Goal: Task Accomplishment & Management: Complete application form

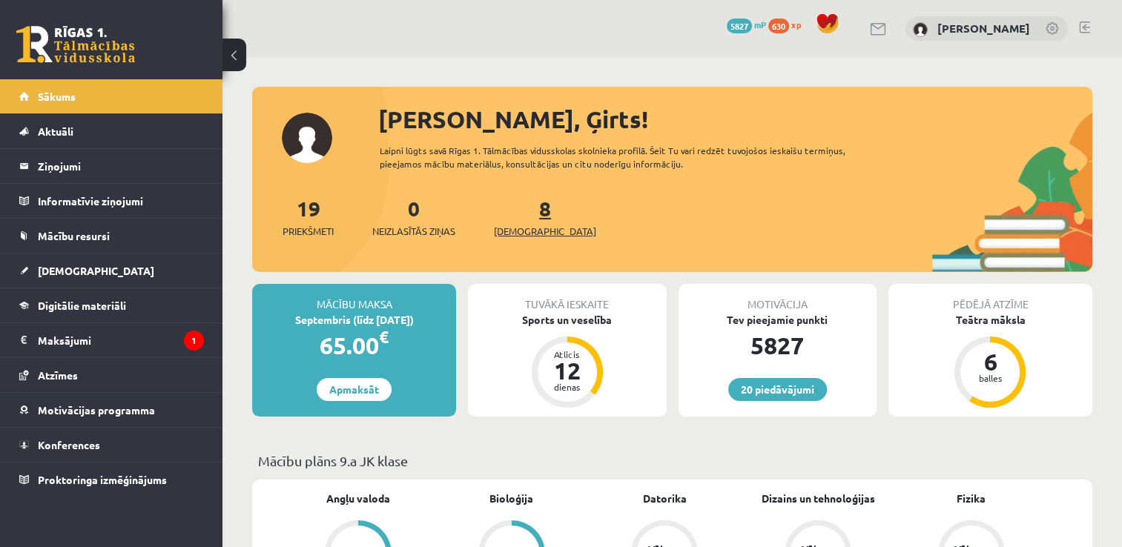
click at [537, 230] on span "[DEMOGRAPHIC_DATA]" at bounding box center [545, 231] width 102 height 15
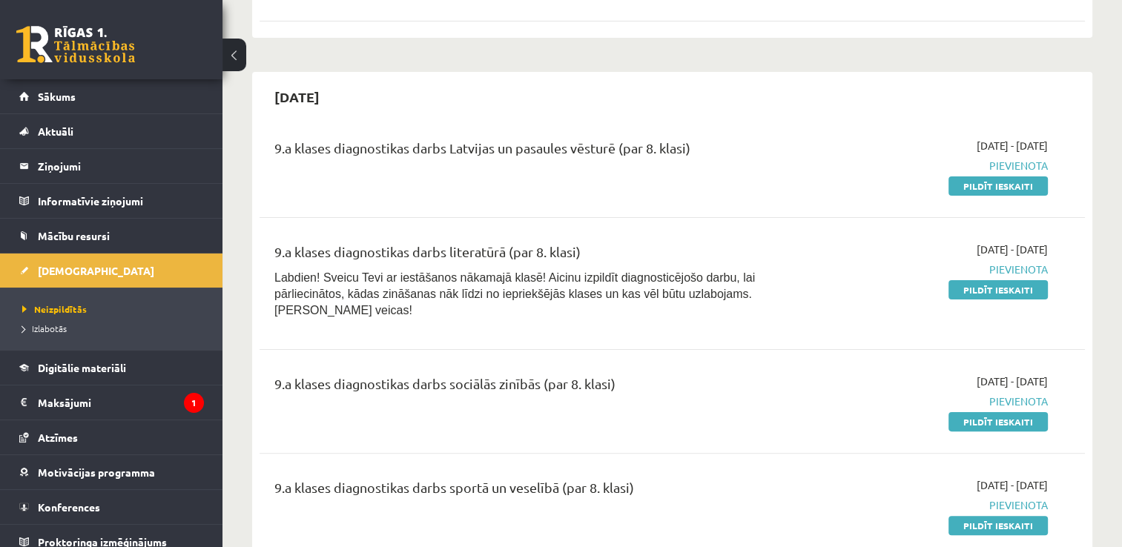
scroll to position [297, 0]
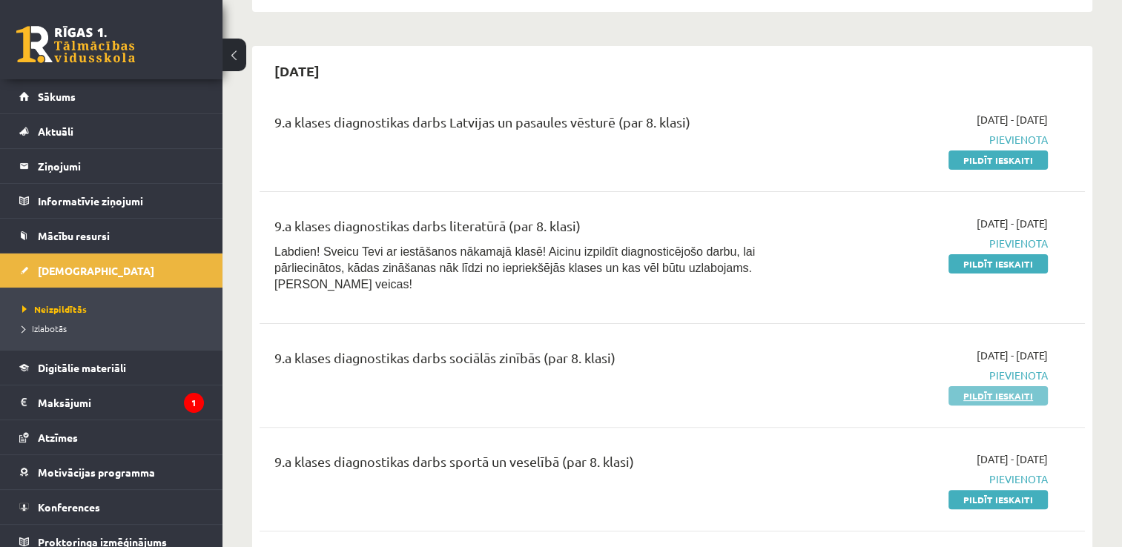
click at [1024, 386] on link "Pildīt ieskaiti" at bounding box center [997, 395] width 99 height 19
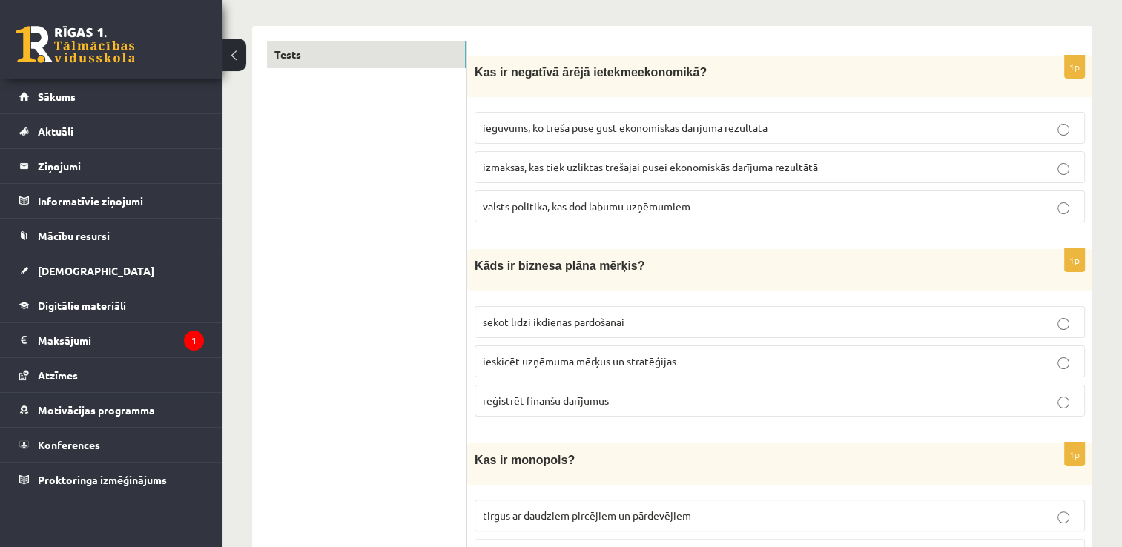
scroll to position [222, 0]
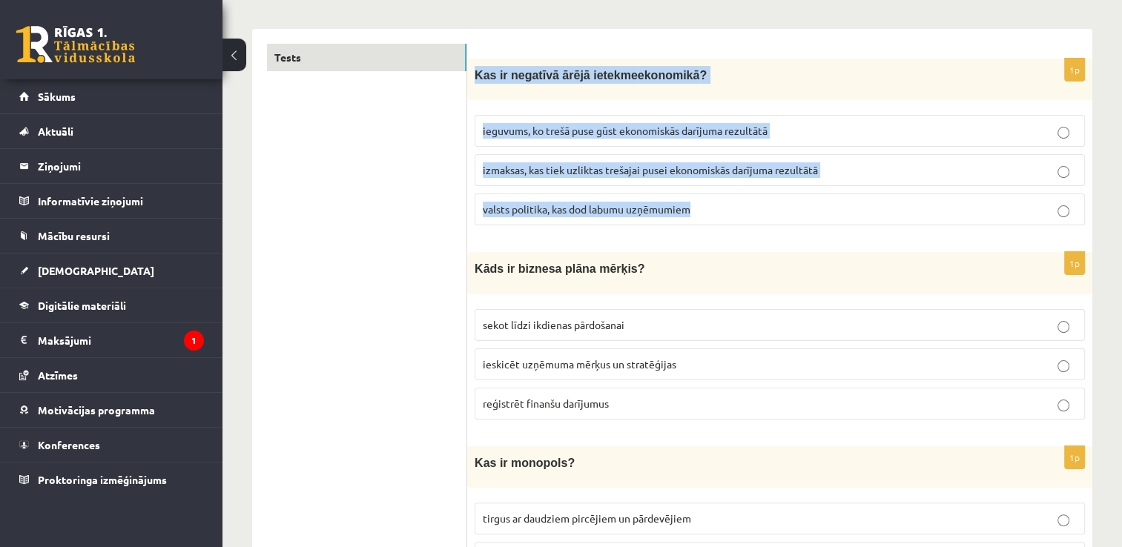
drag, startPoint x: 701, startPoint y: 206, endPoint x: 471, endPoint y: 69, distance: 268.2
click at [471, 69] on div "1p Kas ir negatīvā ārējā ietekme ekonomikā ? ieguvums, ko trešā puse gūst ekono…" at bounding box center [779, 148] width 625 height 179
copy div "Kas ir negatīvā ārējā ietekme ekonomikā ? ieguvums, ko trešā puse gūst ekonomis…"
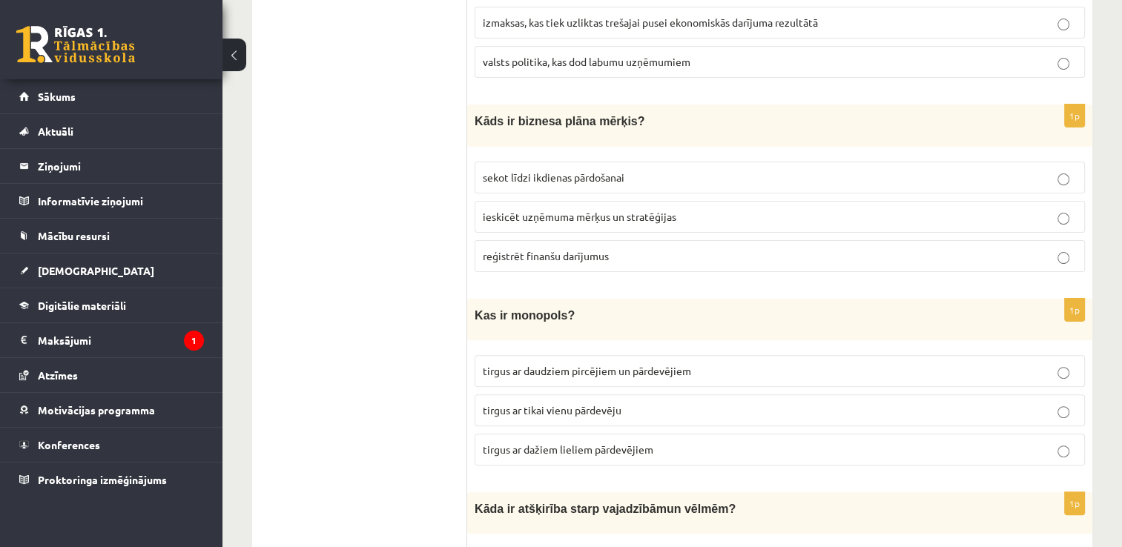
scroll to position [371, 0]
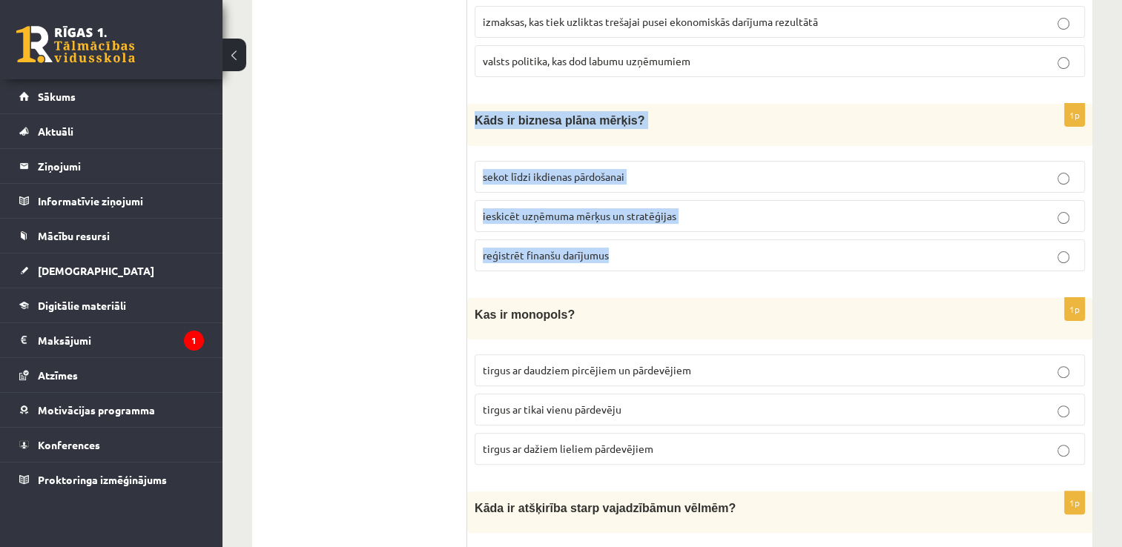
drag, startPoint x: 619, startPoint y: 252, endPoint x: 471, endPoint y: 123, distance: 196.0
click at [471, 123] on div "1p Kāds ir biznesa plāna mērķis? sekot līdzi ikdienas pārdošanai ieskicēt uzņēm…" at bounding box center [779, 193] width 625 height 179
copy div "Kāds ir biznesa plāna mērķis? sekot līdzi ikdienas pārdošanai ieskicēt uzņēmuma…"
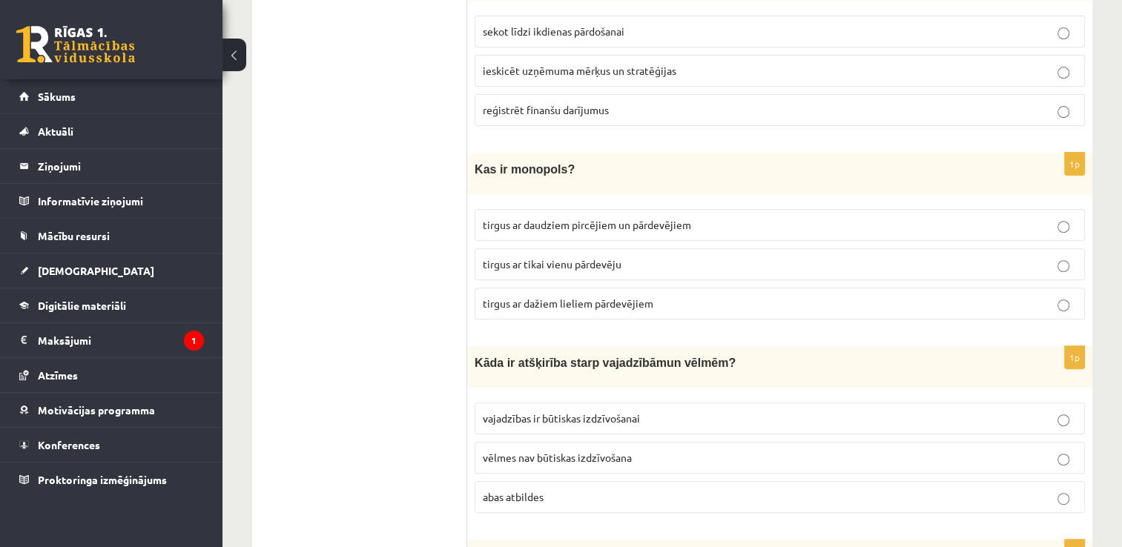
scroll to position [519, 0]
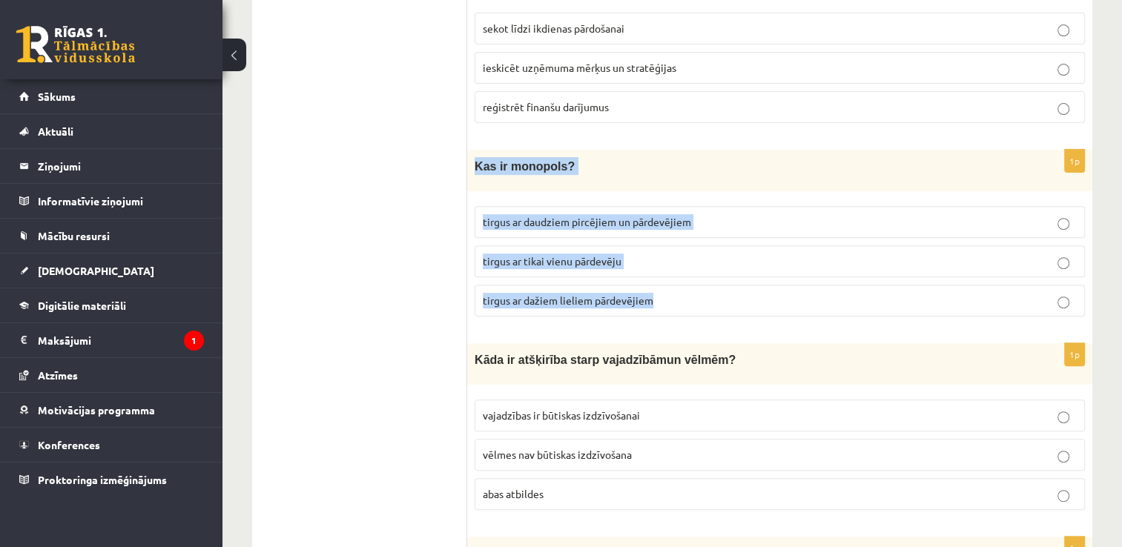
drag, startPoint x: 655, startPoint y: 294, endPoint x: 467, endPoint y: 173, distance: 223.3
click at [467, 173] on div "1p Kas ir monopols? tirgus ar daudziem pircējiem un pārdevējiem tirgus ar tikai…" at bounding box center [779, 239] width 625 height 179
copy div "Kas ir monopols? tirgus ar daudziem pircējiem un pārdevējiem tirgus ar tikai vi…"
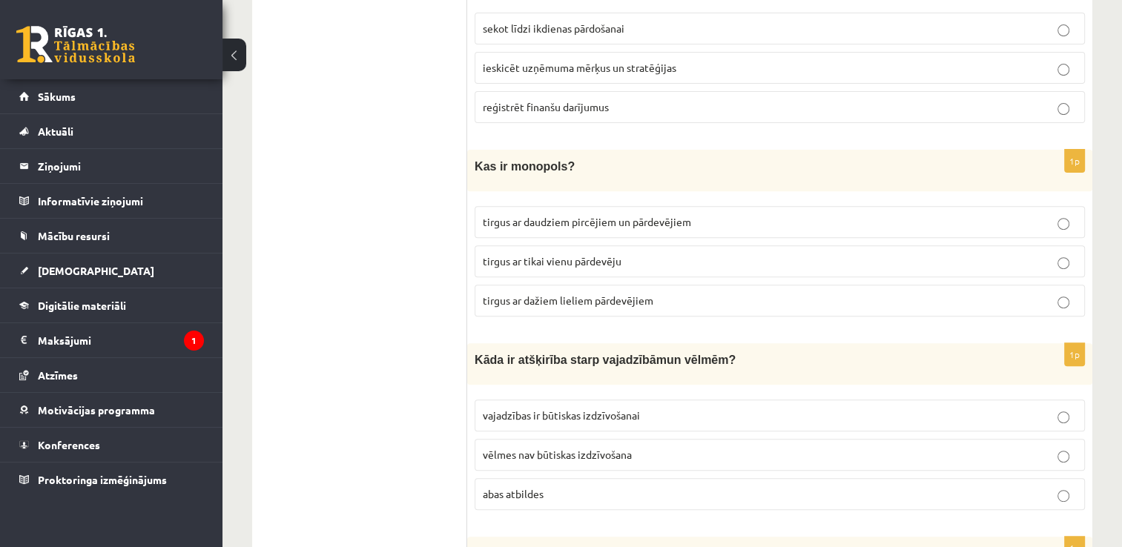
click at [1059, 265] on label "tirgus ar tikai vienu pārdevēju" at bounding box center [779, 261] width 610 height 32
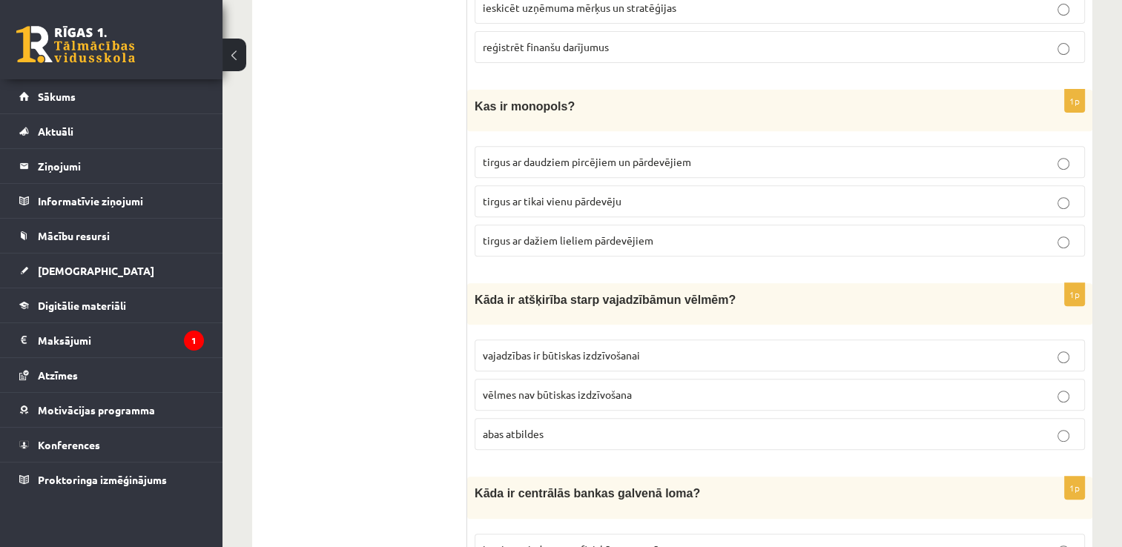
scroll to position [667, 0]
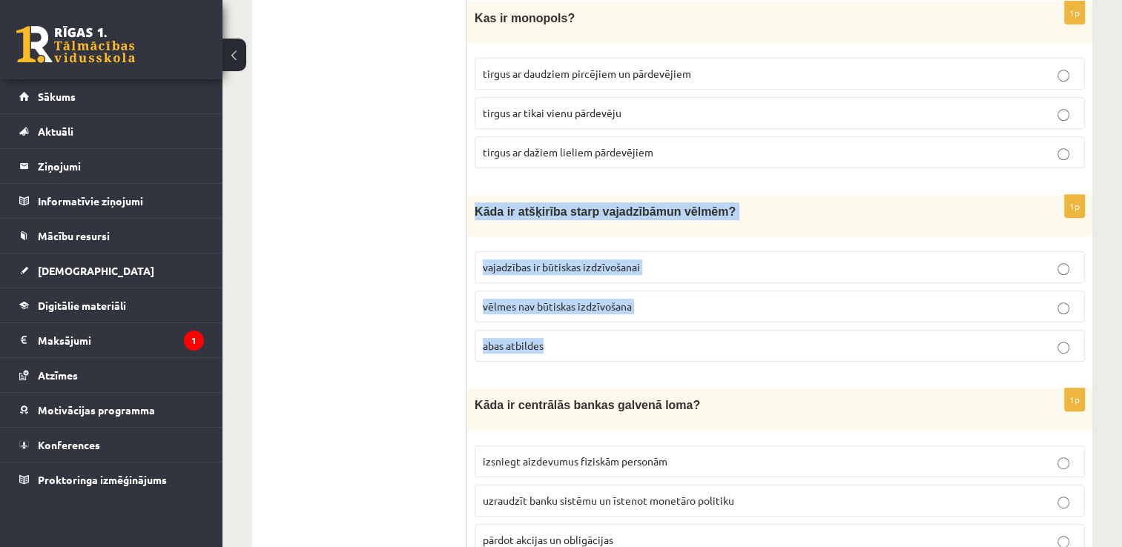
drag, startPoint x: 560, startPoint y: 336, endPoint x: 474, endPoint y: 206, distance: 155.2
click at [474, 206] on div "1p Kāda ir atšķirība starp vajadzīb ām un vēl mēm ? vajadzības ir būtiskas izdz…" at bounding box center [779, 284] width 625 height 179
copy div "Kāda ir atšķirība starp vajadzīb ām un vēl mēm ? vajadzības ir būtiskas izdzīvo…"
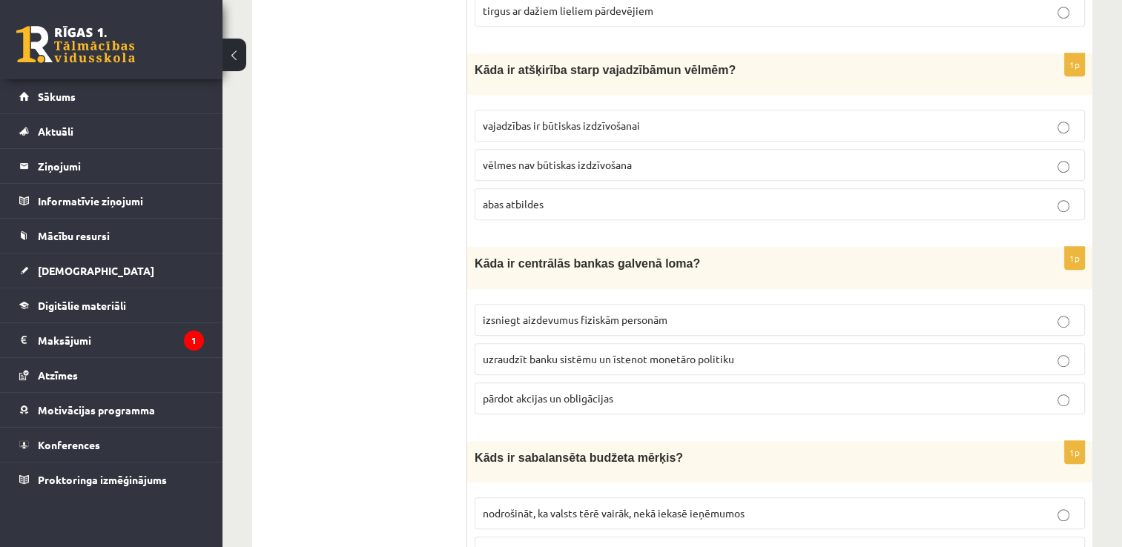
scroll to position [815, 0]
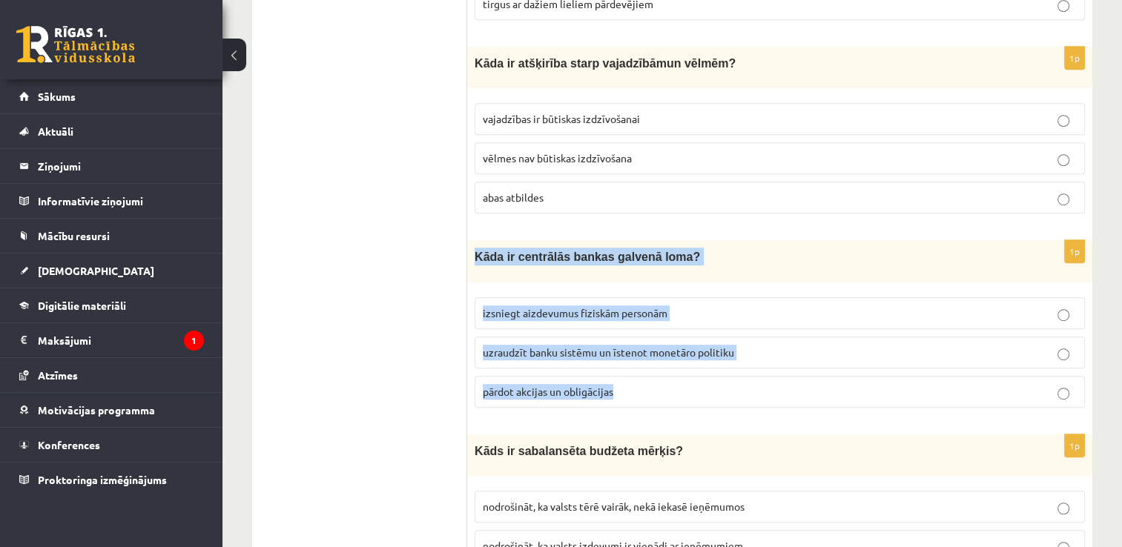
drag, startPoint x: 618, startPoint y: 381, endPoint x: 470, endPoint y: 240, distance: 204.5
click at [470, 240] on div "1p Kāda ir centrālās bankas galvenā loma? izsniegt aizdevumus fiziskām personām…" at bounding box center [779, 329] width 625 height 179
copy div "Kāda ir centrālās bankas galvenā loma? izsniegt aizdevumus fiziskām personām uz…"
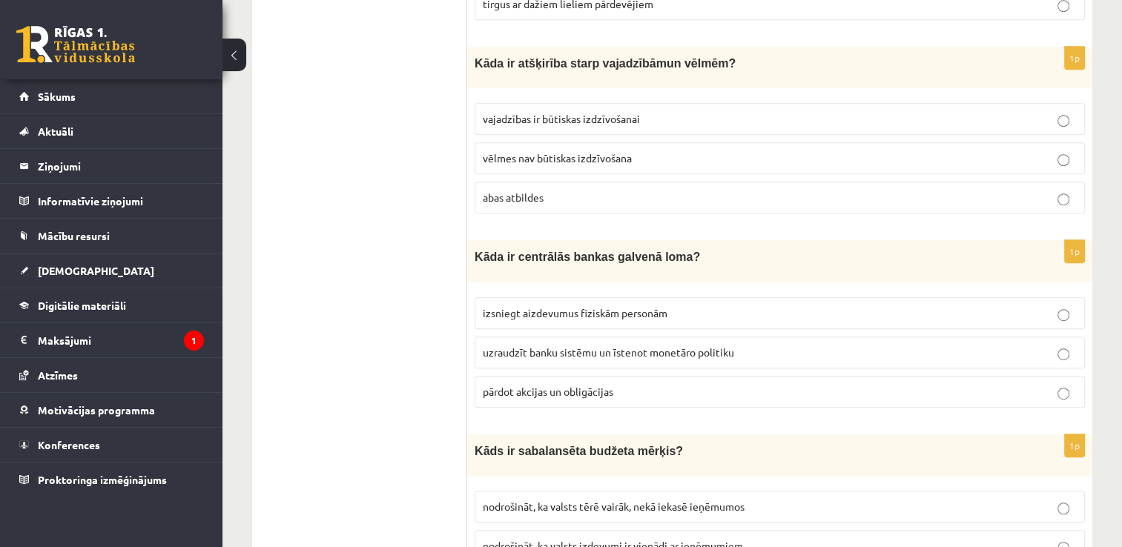
drag, startPoint x: 298, startPoint y: 270, endPoint x: 310, endPoint y: 268, distance: 12.0
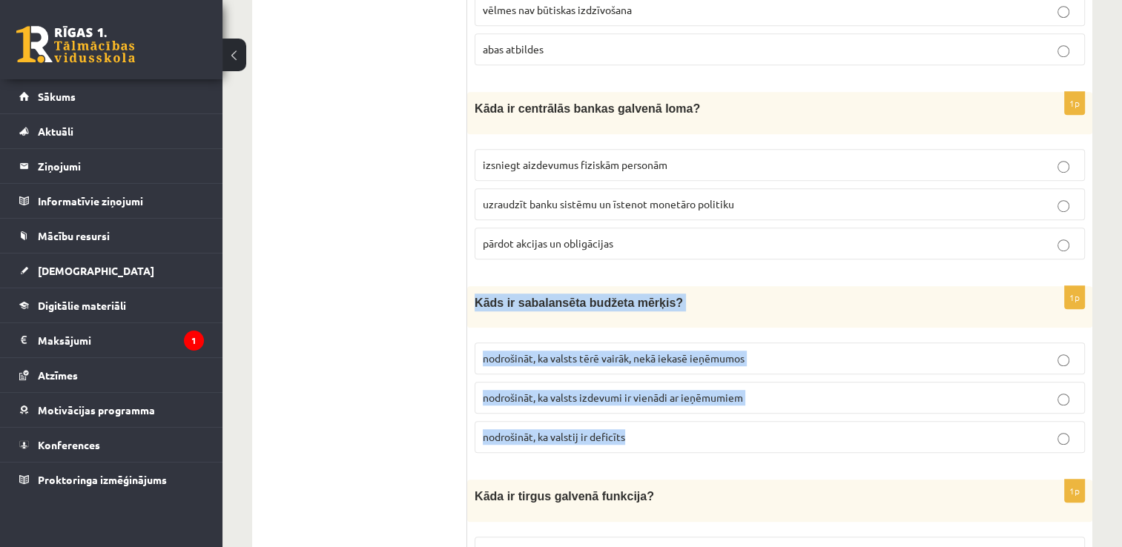
drag, startPoint x: 635, startPoint y: 420, endPoint x: 468, endPoint y: 296, distance: 207.7
click at [468, 296] on div "1p Kāds ir sabalansēta budžeta mērķis? nodrošināt, ka valsts tērē vairāk, nekā …" at bounding box center [779, 375] width 625 height 179
copy div "Kāds ir sabalansēta budžeta mērķis? nodrošināt, ka valsts tērē vairāk, nekā iek…"
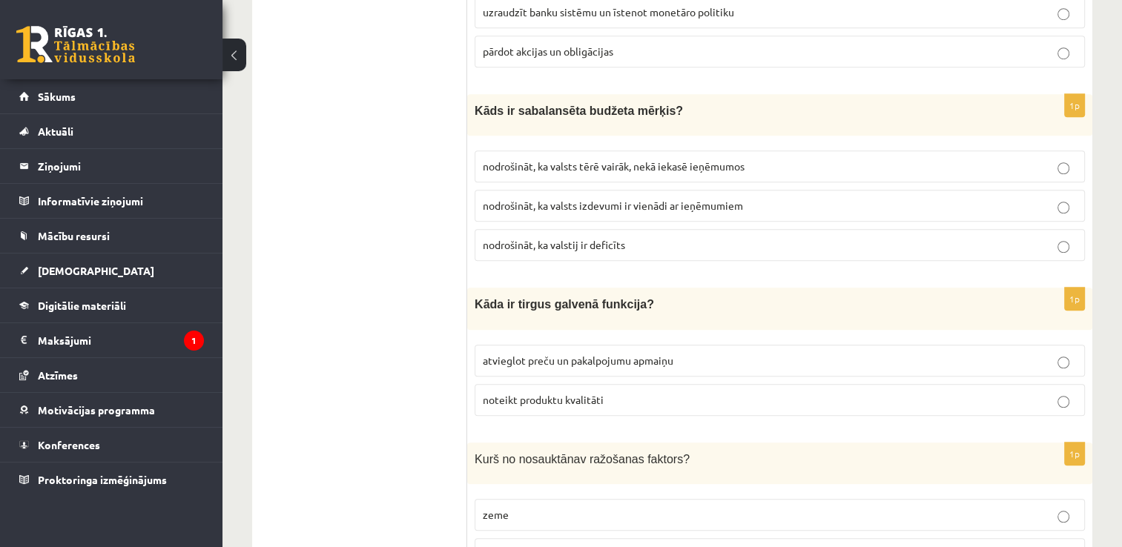
scroll to position [1186, 0]
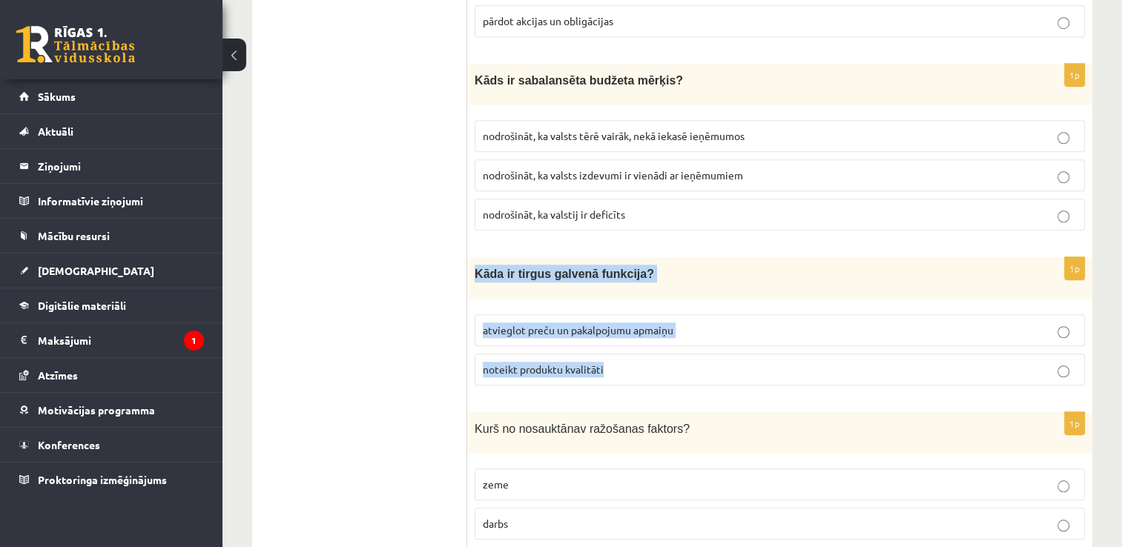
drag, startPoint x: 615, startPoint y: 353, endPoint x: 471, endPoint y: 259, distance: 172.1
click at [471, 259] on div "1p Kāda ir tirgus galvenā funkcija? atvieglot preču un pakalpojumu apmaiņu note…" at bounding box center [779, 326] width 625 height 139
copy div "Kāda ir tirgus galvenā funkcija? atvieglot preču un pakalpojumu apmaiņu noteikt…"
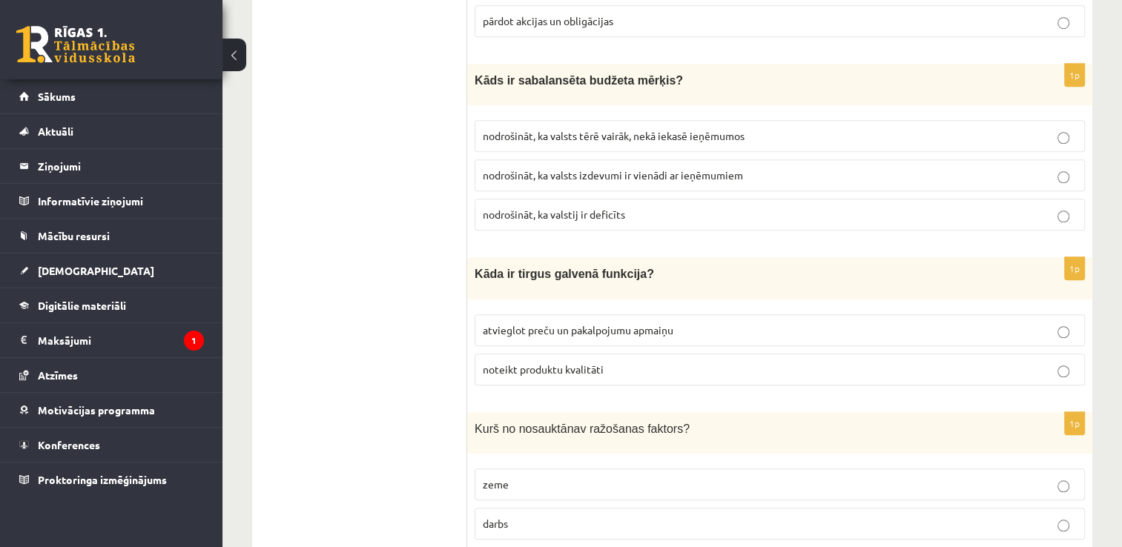
drag, startPoint x: 415, startPoint y: 383, endPoint x: 560, endPoint y: 360, distance: 147.1
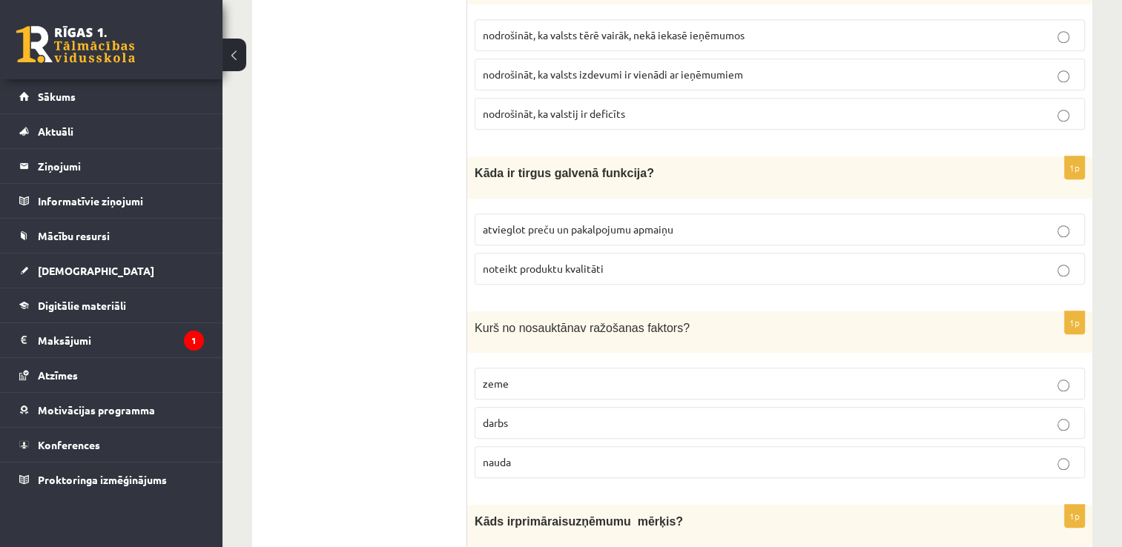
scroll to position [1334, 0]
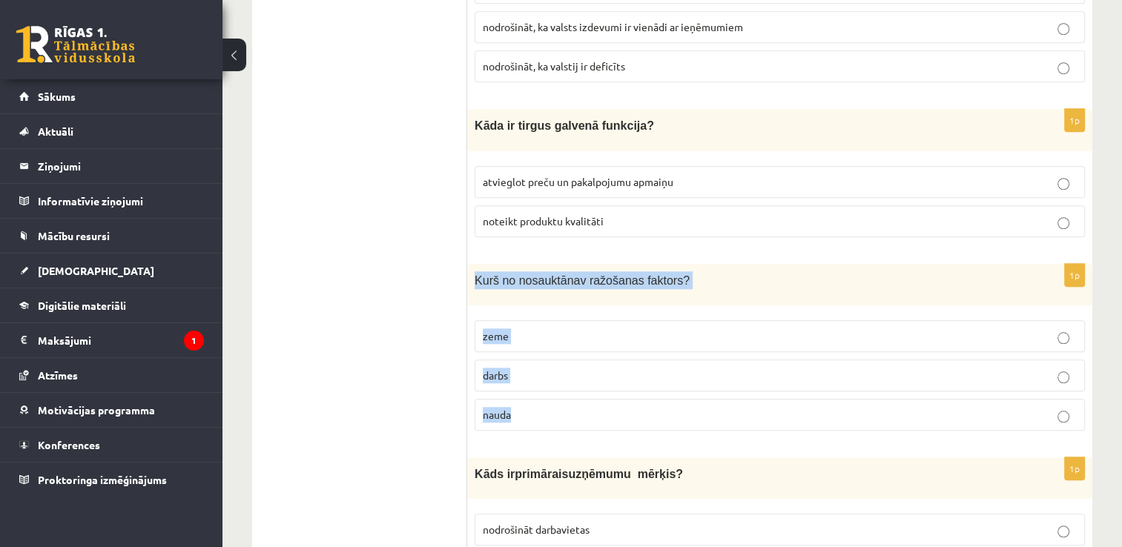
drag, startPoint x: 512, startPoint y: 402, endPoint x: 472, endPoint y: 256, distance: 150.7
click at [472, 264] on div "1p K urš no nosauktā nav ražošanas faktors? zeme darbs nauda" at bounding box center [779, 353] width 625 height 179
copy div "K urš no nosauktā nav ražošanas faktors? zeme darbs nauda"
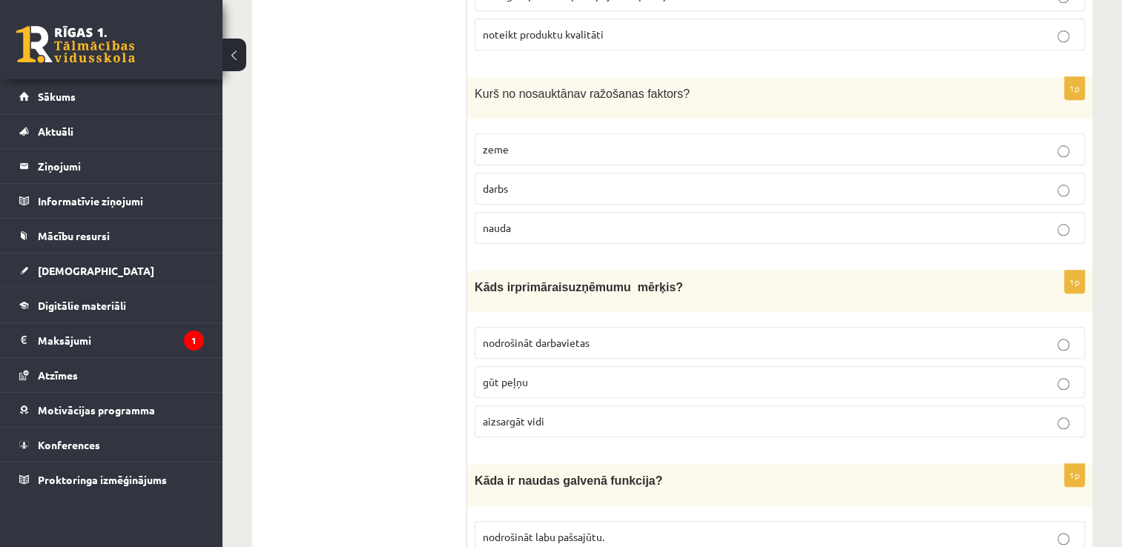
scroll to position [1557, 0]
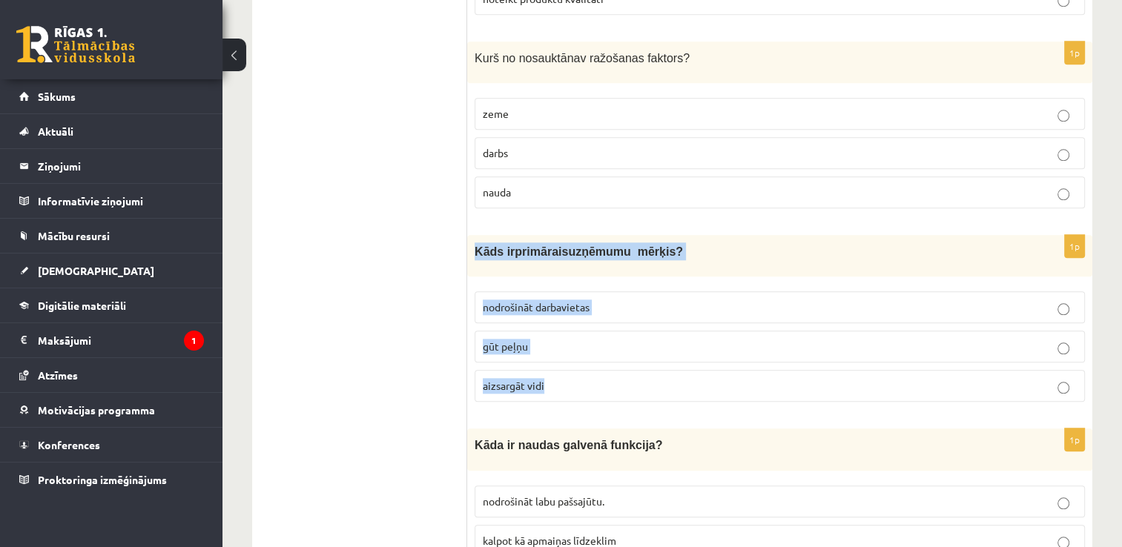
drag, startPoint x: 560, startPoint y: 368, endPoint x: 474, endPoint y: 233, distance: 160.0
click at [474, 235] on div "1p Kāds ir primārais uzņēmumu mērķis? nodrošināt darbavietas gūt peļņu aizsargā…" at bounding box center [779, 324] width 625 height 179
copy div "Kāds ir primārais uzņēmumu mērķis? nodrošināt darbavietas gūt peļņu aizsargāt v…"
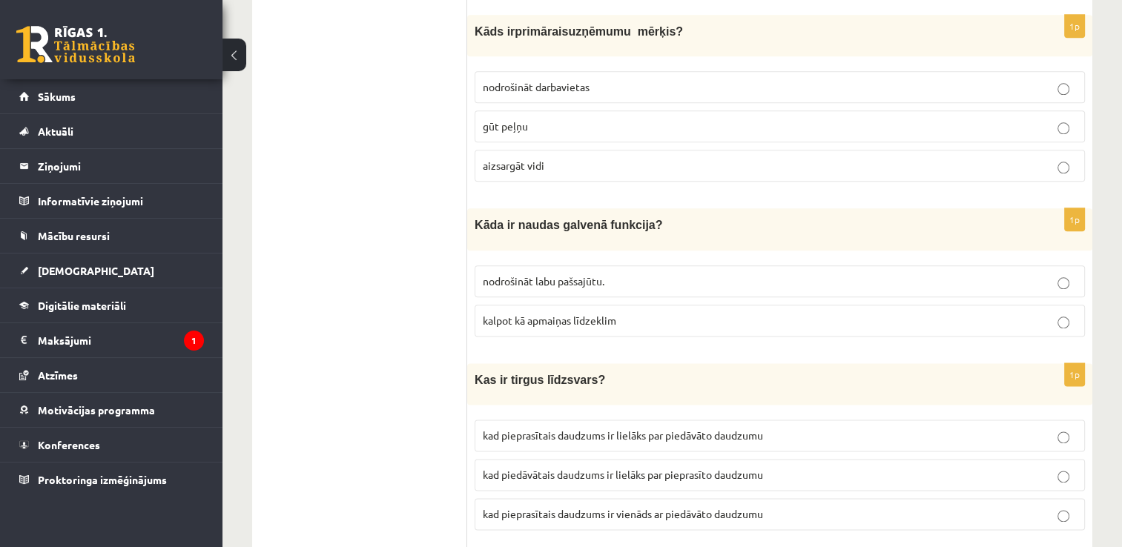
scroll to position [1779, 0]
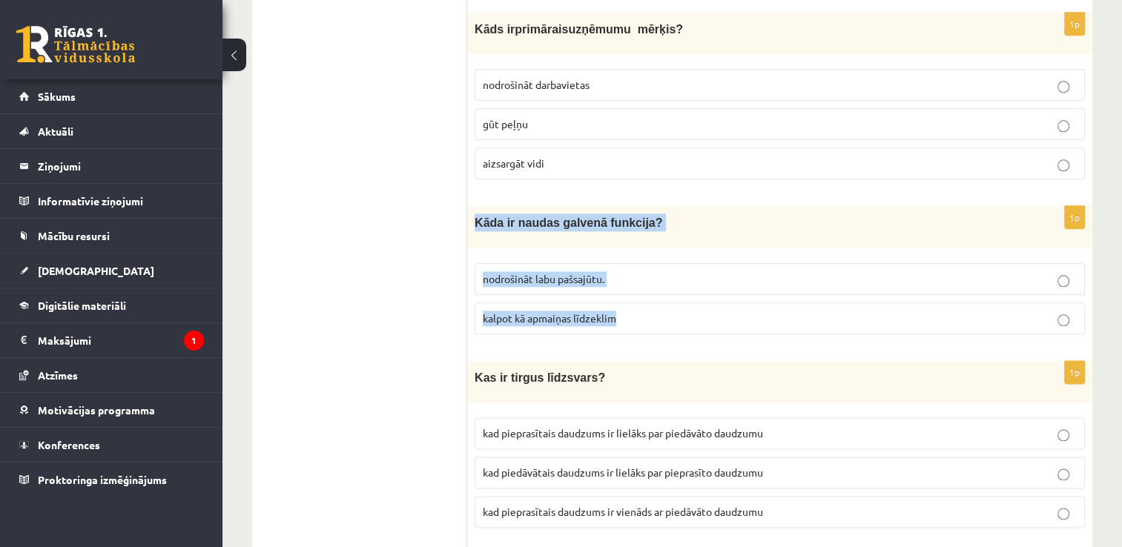
drag, startPoint x: 622, startPoint y: 298, endPoint x: 470, endPoint y: 201, distance: 180.3
click at [470, 206] on div "1p Kāda ir naudas galvenā funkcija? nodrošināt labu pašsajūtu. kalpot kā apmaiņ…" at bounding box center [779, 275] width 625 height 139
copy div "Kāda ir naudas galvenā funkcija? nodrošināt labu pašsajūtu. kalpot kā apmaiņas …"
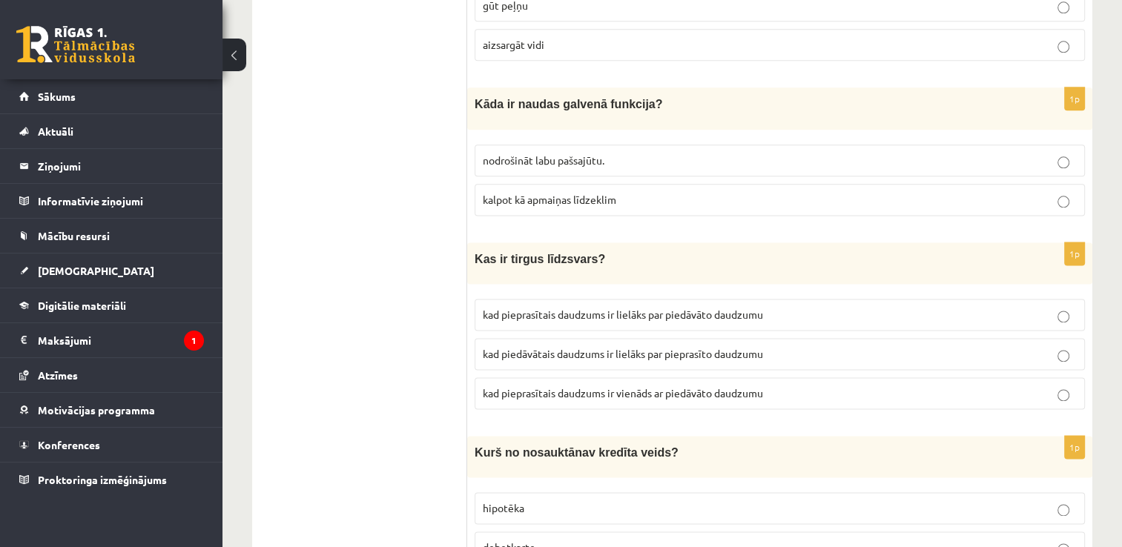
scroll to position [1927, 0]
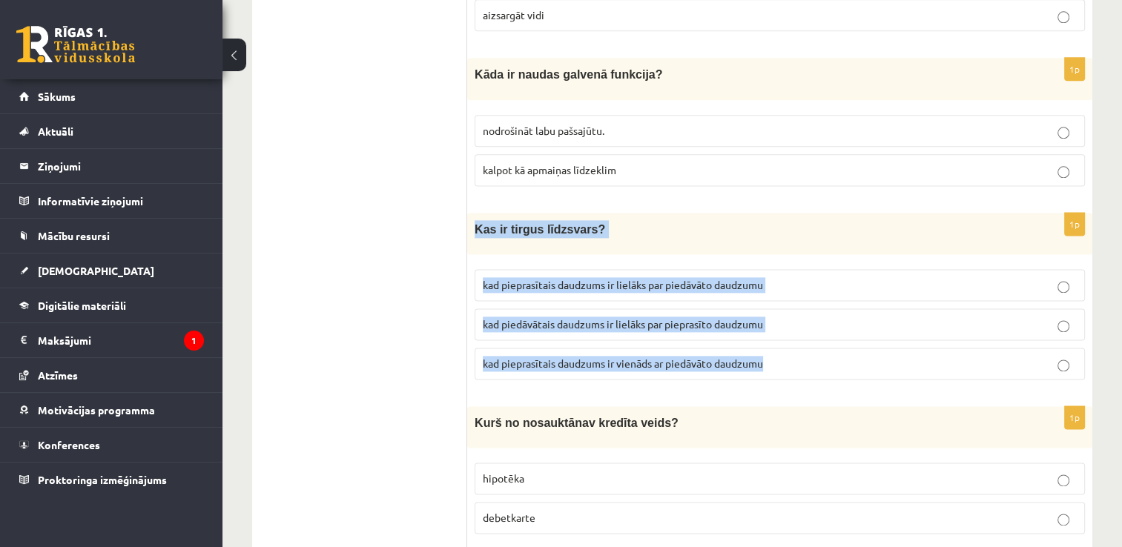
drag, startPoint x: 768, startPoint y: 343, endPoint x: 470, endPoint y: 203, distance: 329.3
click at [469, 213] on div "1p Kas ir tirgus līdzsvars? kad pieprasītais daudzums ir lielāks par piedāvāto …" at bounding box center [779, 302] width 625 height 179
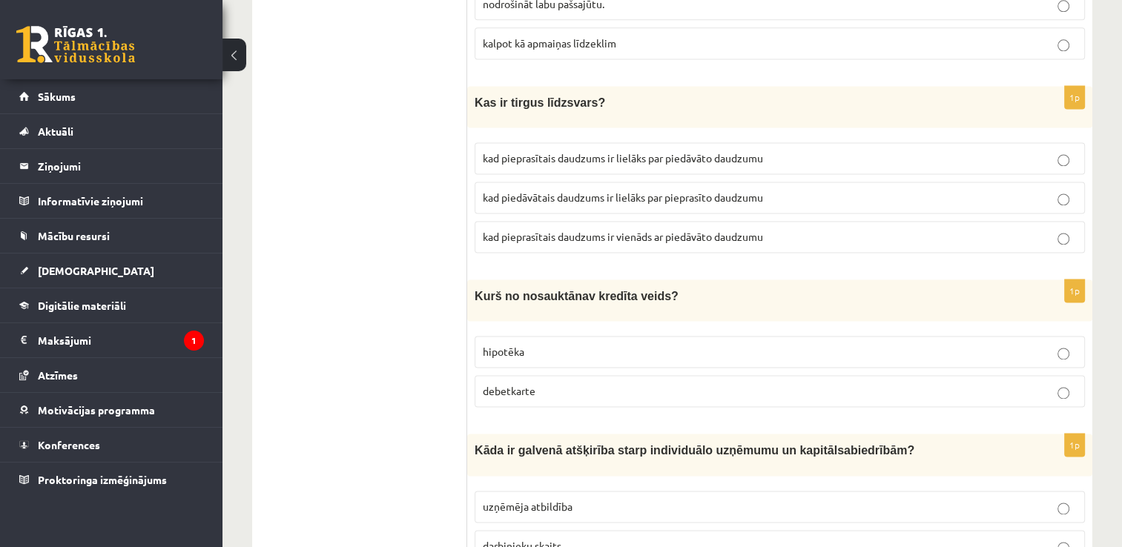
scroll to position [2150, 0]
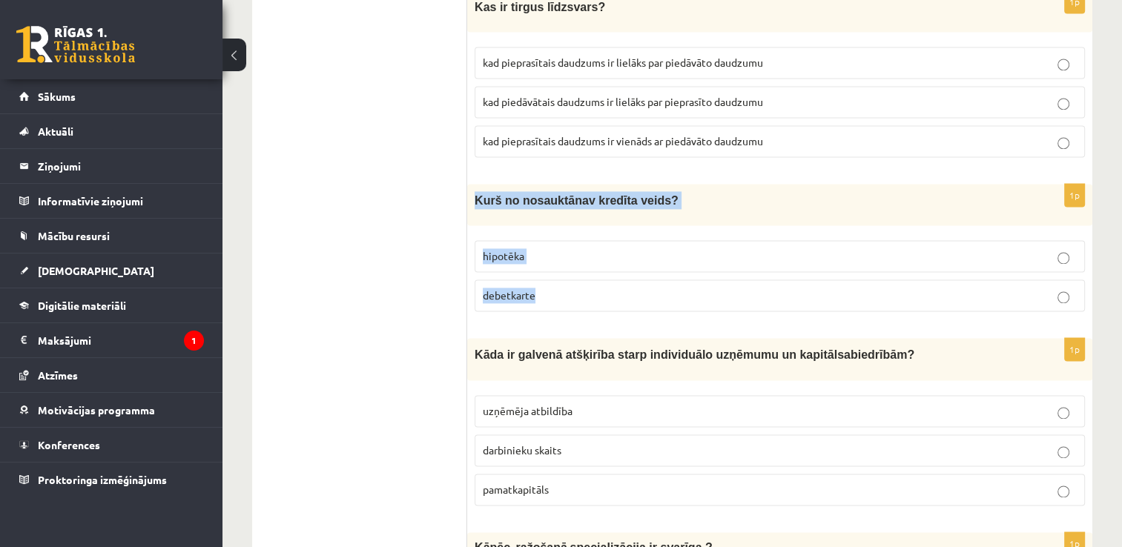
drag, startPoint x: 546, startPoint y: 262, endPoint x: 474, endPoint y: 182, distance: 107.6
click at [474, 184] on div "1p K urš no nosauktā nav kredīta veids? hipotēka debetkarte" at bounding box center [779, 253] width 625 height 139
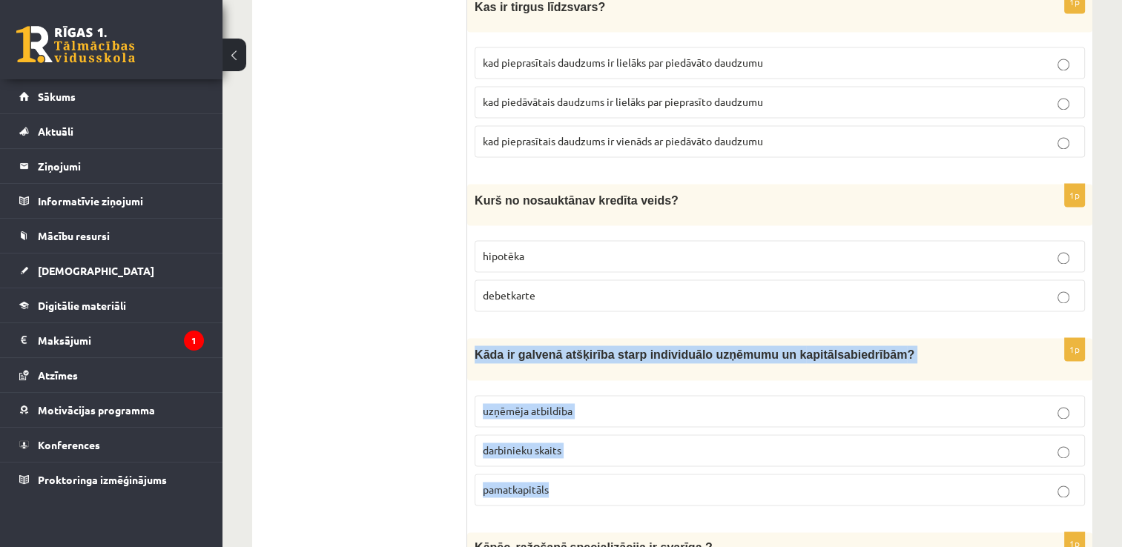
drag, startPoint x: 552, startPoint y: 458, endPoint x: 474, endPoint y: 331, distance: 149.8
click at [473, 338] on div "1p Kāda ir galvenā atšķirība starp individuālo uzņēmumu un k apitālsabiedrībām …" at bounding box center [779, 427] width 625 height 179
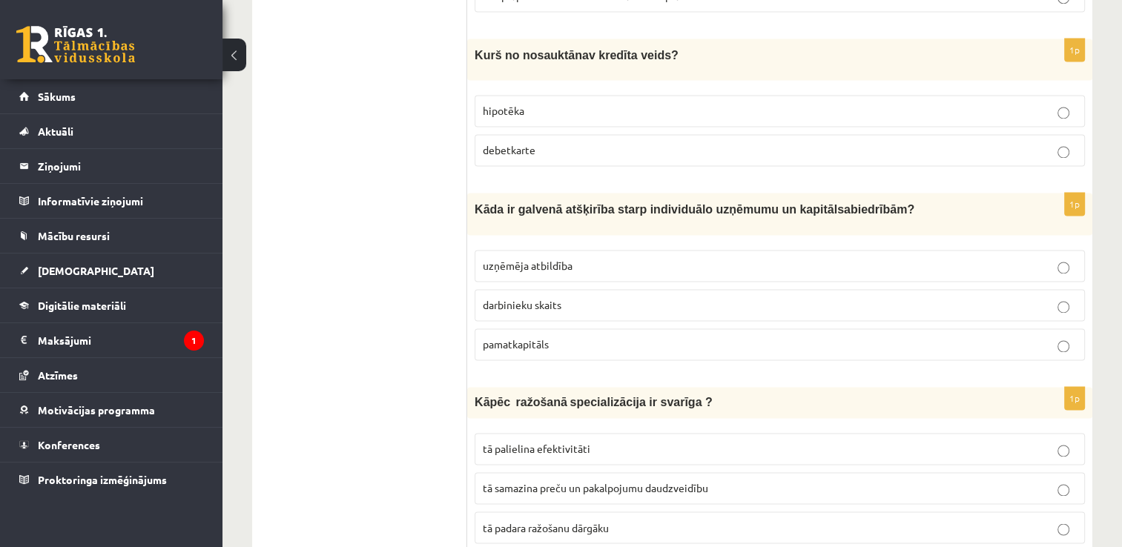
scroll to position [2372, 0]
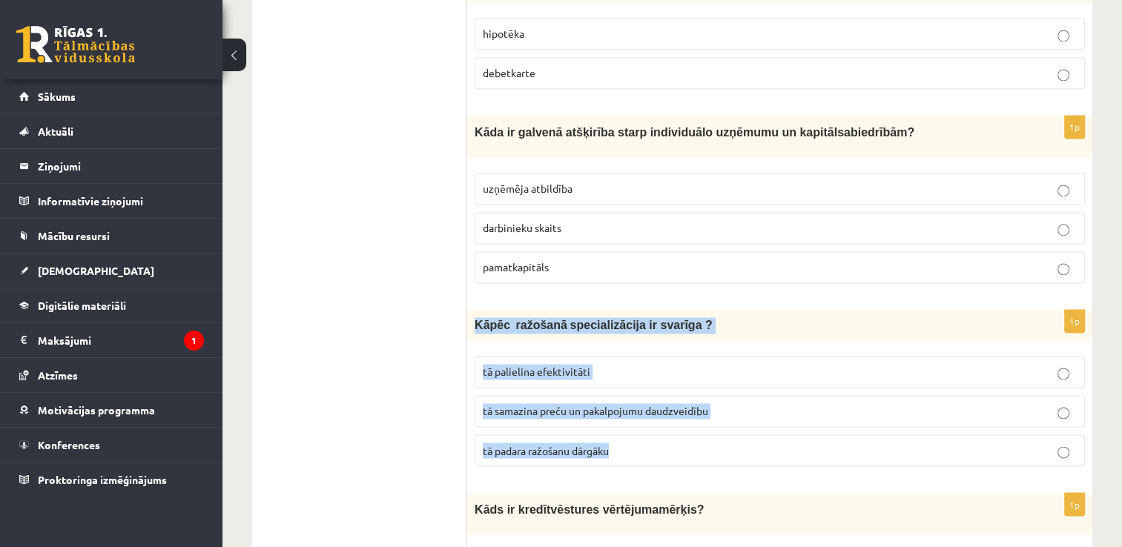
drag, startPoint x: 623, startPoint y: 420, endPoint x: 474, endPoint y: 292, distance: 195.5
click at [474, 310] on div "1p Kāpēc ražošanā specializācija ir svarīga ? tā palielina efektivitāti tā sama…" at bounding box center [779, 394] width 625 height 168
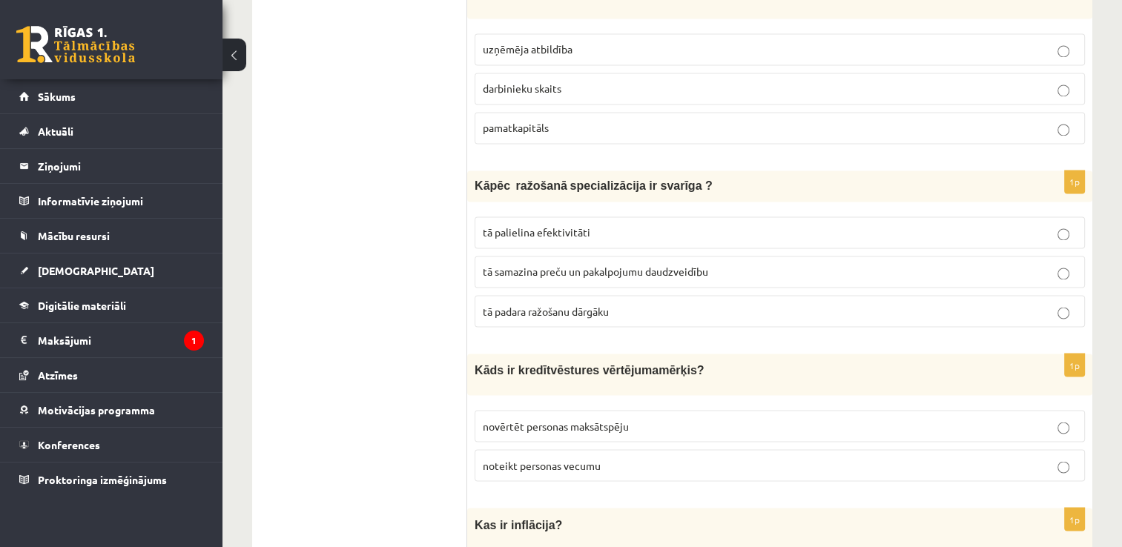
scroll to position [2520, 0]
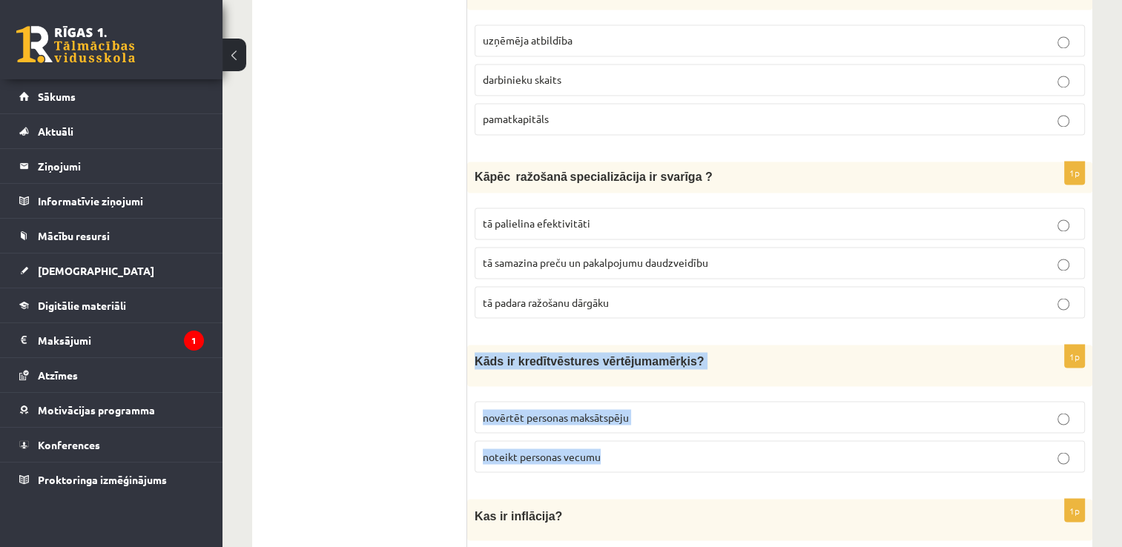
drag, startPoint x: 516, startPoint y: 418, endPoint x: 471, endPoint y: 330, distance: 98.8
click at [471, 345] on div "1p Kāds ir kredī tvēstures vērtējuma mērķis? novērtēt personas maksātspēju note…" at bounding box center [779, 414] width 625 height 139
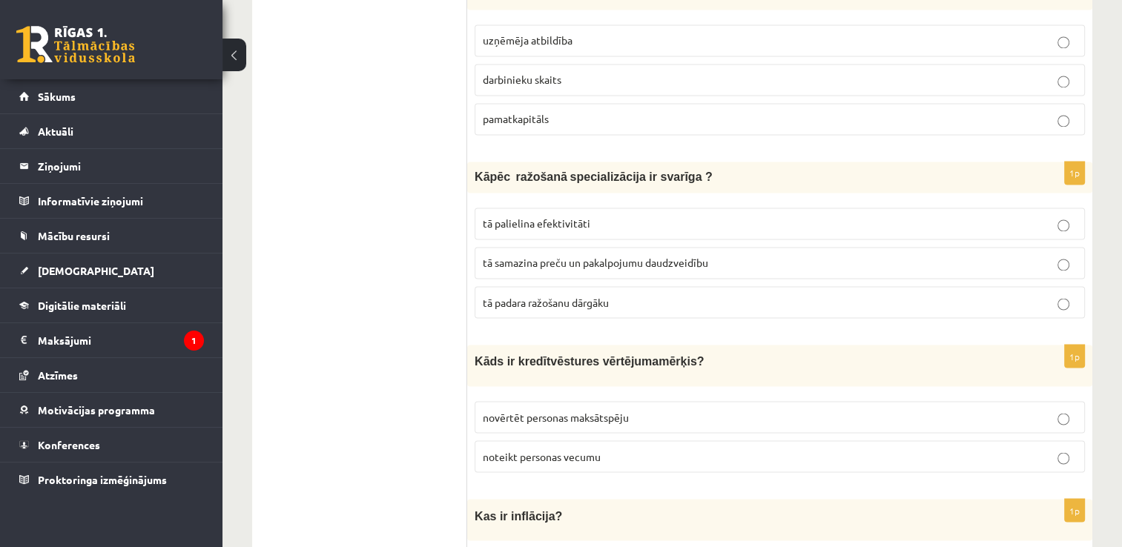
drag, startPoint x: 327, startPoint y: 259, endPoint x: 333, endPoint y: 248, distance: 13.3
click at [330, 256] on ul "Tests" at bounding box center [367, 524] width 200 height 5556
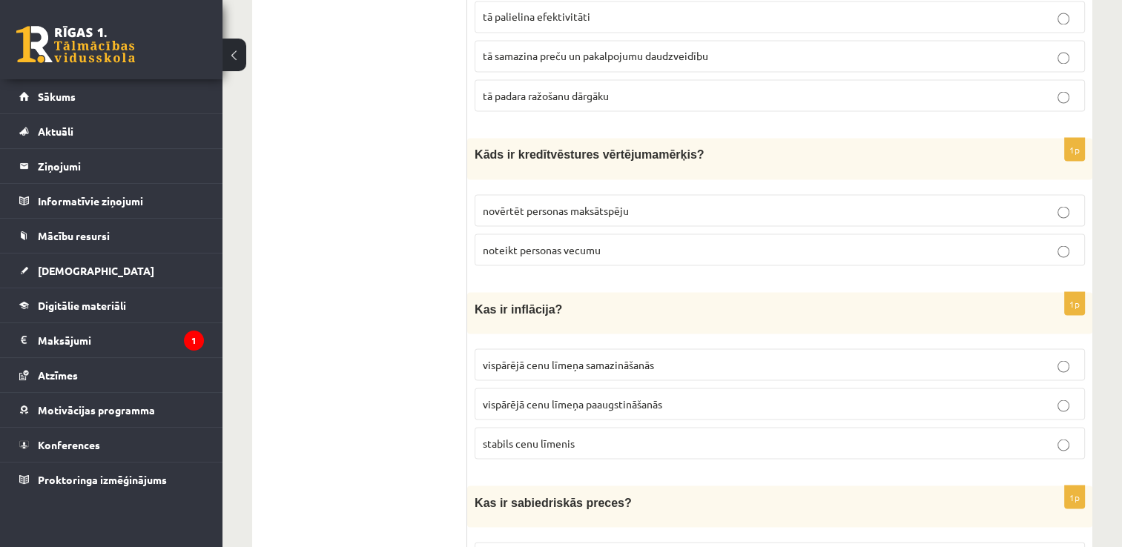
scroll to position [2743, 0]
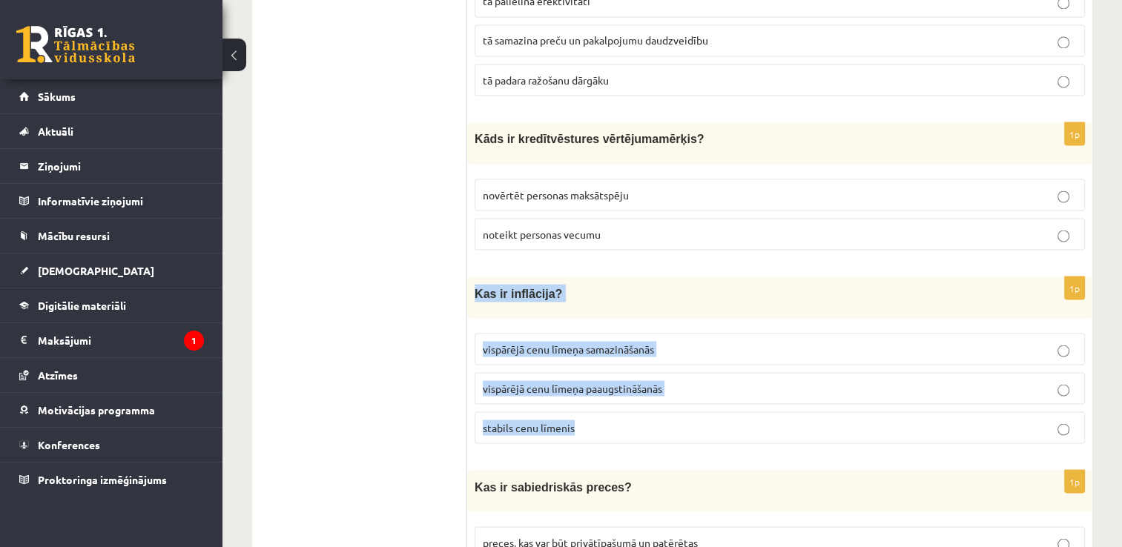
drag, startPoint x: 574, startPoint y: 393, endPoint x: 471, endPoint y: 259, distance: 169.2
click at [471, 276] on div "1p Kas ir inflācija? vispārējā cenu līmeņa samazināšanās vispārējā cenu līmeņa …" at bounding box center [779, 365] width 625 height 179
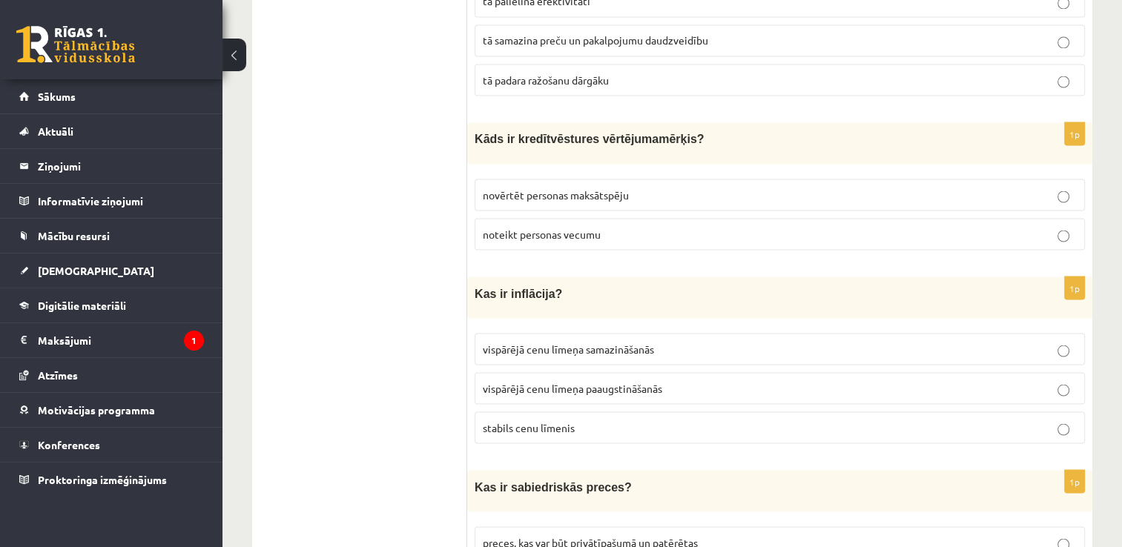
click at [382, 299] on ul "Tests" at bounding box center [367, 301] width 200 height 5556
click at [1069, 380] on p "vispārējā cenu līmeņa paaugstināšanās" at bounding box center [780, 388] width 594 height 16
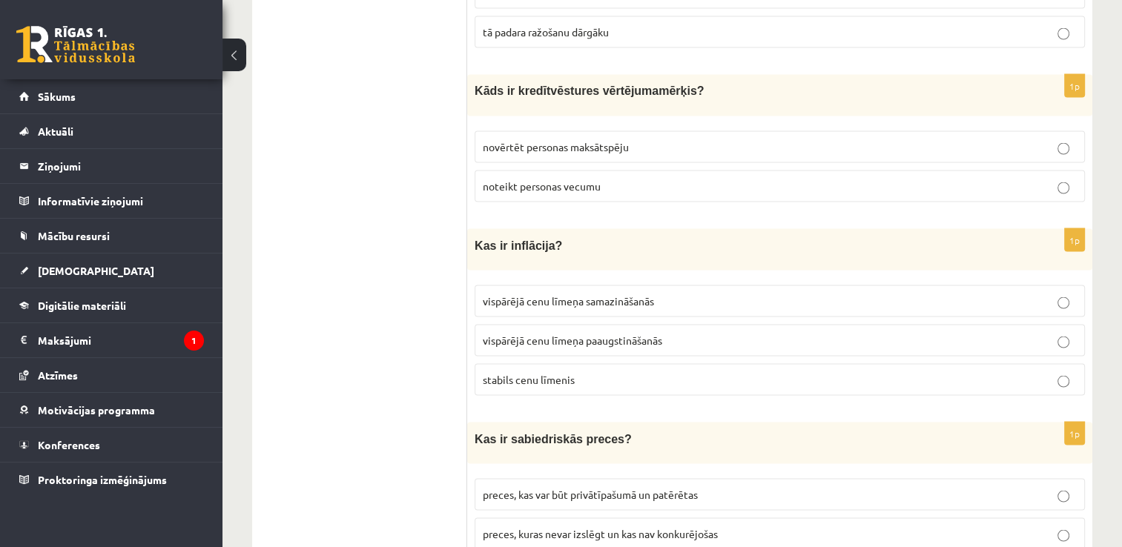
scroll to position [2965, 0]
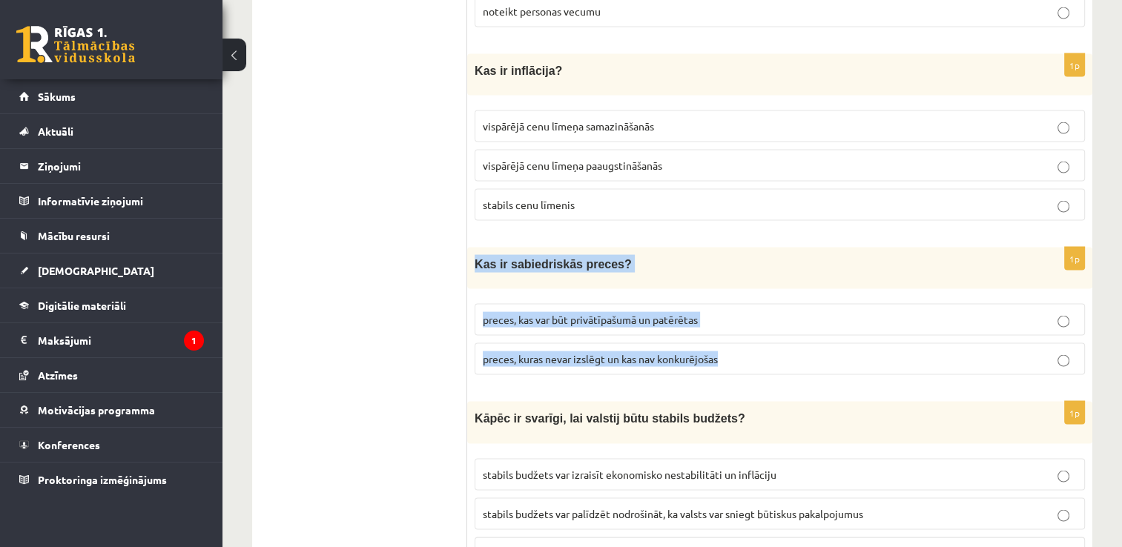
drag, startPoint x: 731, startPoint y: 328, endPoint x: 467, endPoint y: 224, distance: 283.6
click at [467, 248] on div "1p Kas ir sabiedriskās preces? preces, kas var būt privātīpašumā un patērētas p…" at bounding box center [779, 317] width 625 height 139
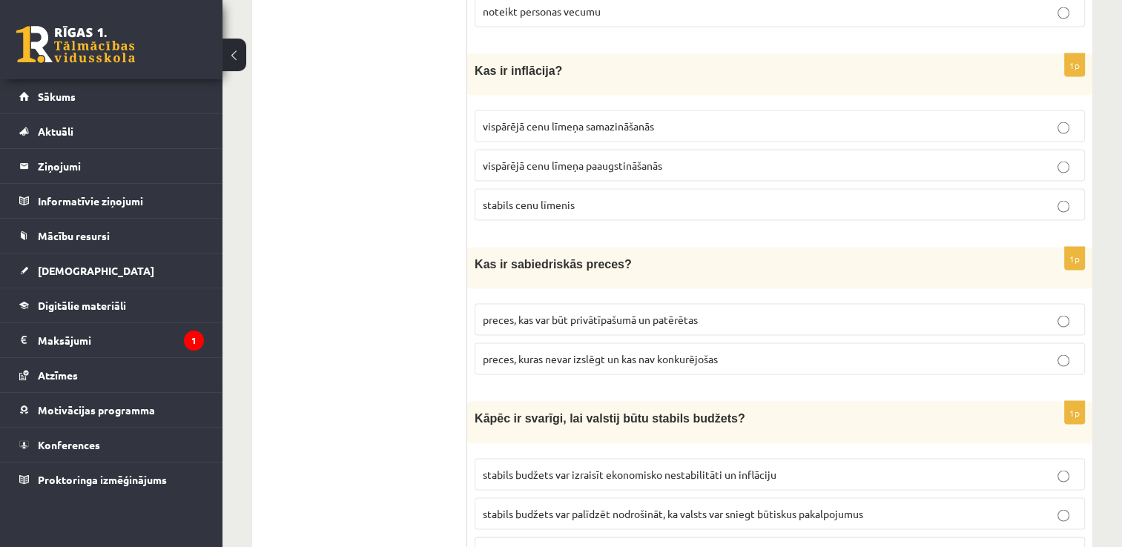
click at [412, 325] on ul "Tests" at bounding box center [367, 79] width 200 height 5556
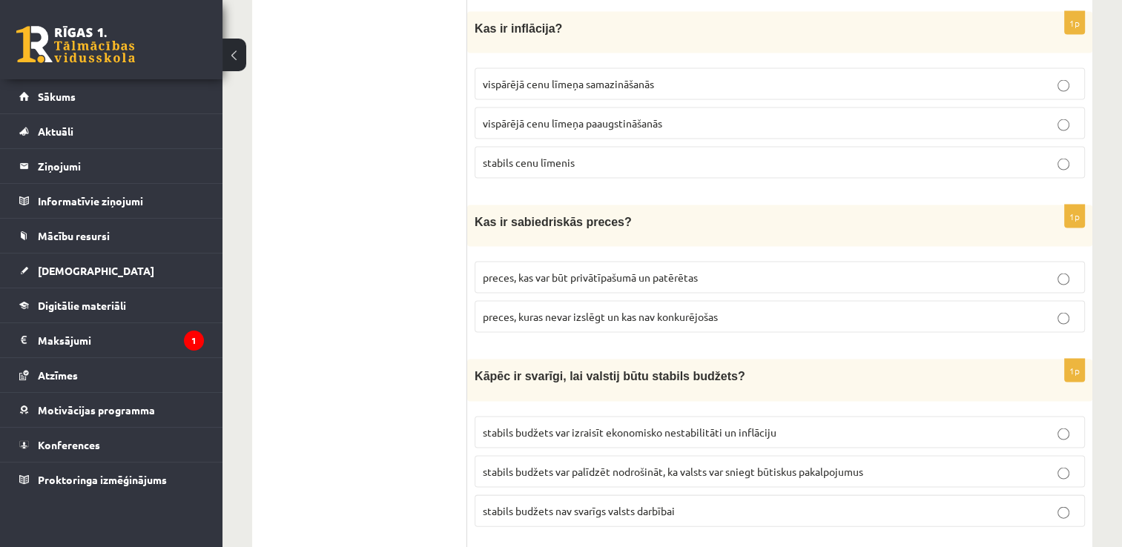
scroll to position [3113, 0]
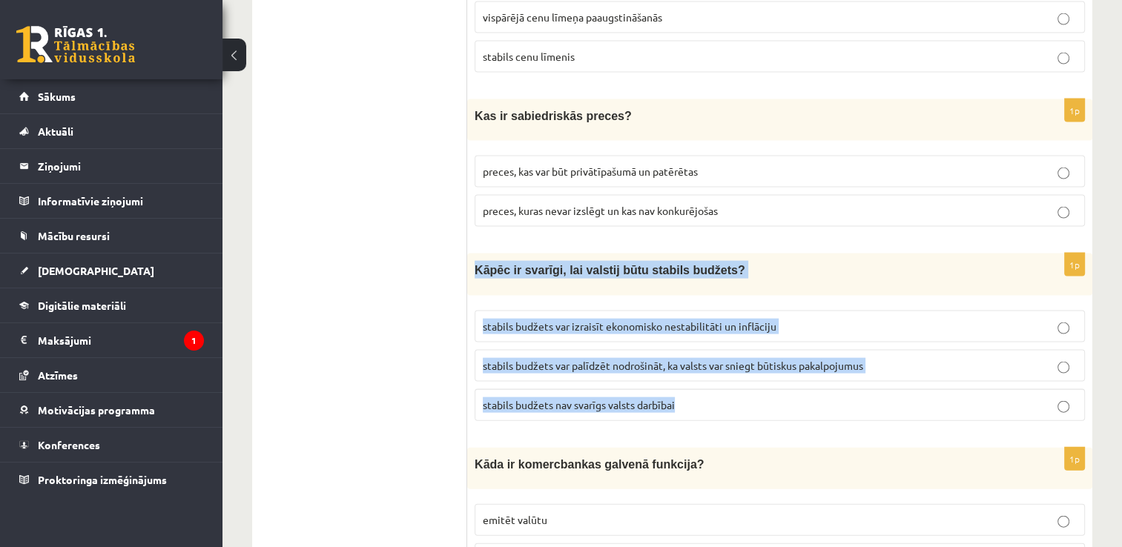
drag, startPoint x: 692, startPoint y: 374, endPoint x: 468, endPoint y: 233, distance: 264.9
click at [468, 254] on div "1p Kāpēc ir svarīgi, lai valstij būtu stabils budžets? stabils budžets var izra…" at bounding box center [779, 343] width 625 height 179
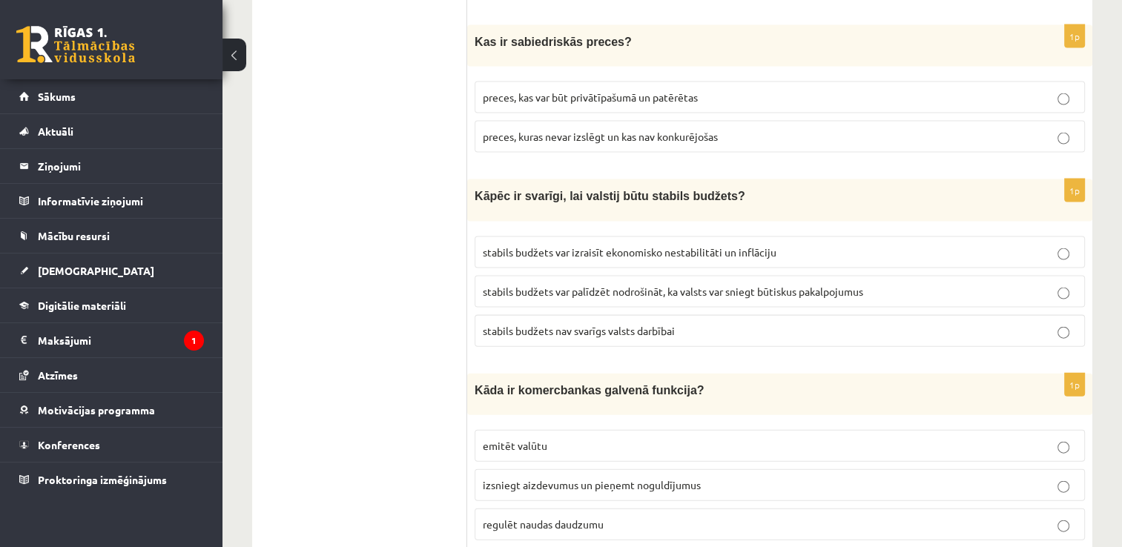
scroll to position [3262, 0]
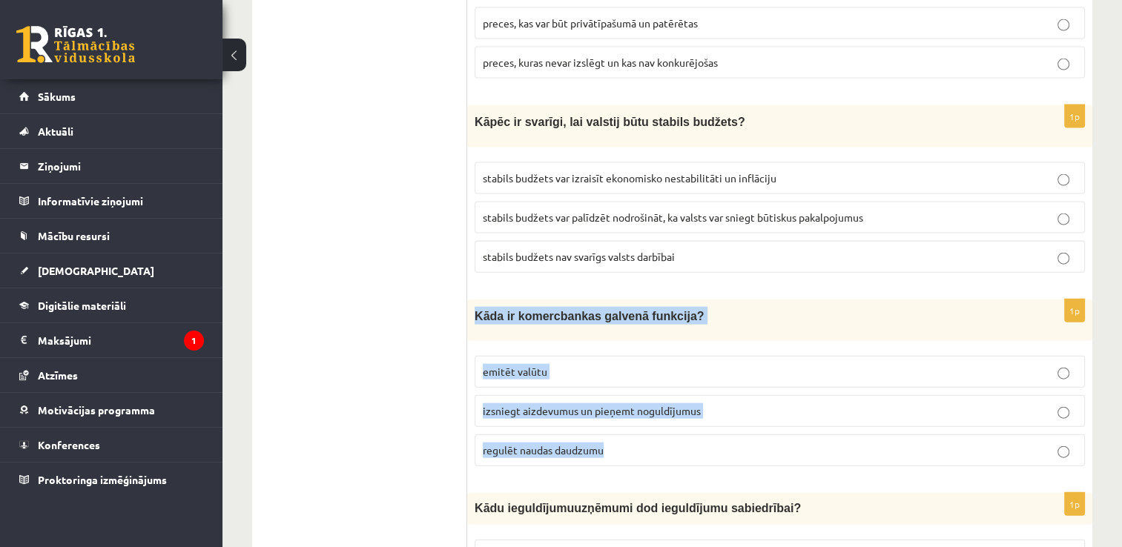
drag, startPoint x: 598, startPoint y: 409, endPoint x: 474, endPoint y: 285, distance: 175.6
click at [472, 299] on div "1p Kāda ir komercbankas galvenā funkcija? emitēt valūtu izsniegt aizdevumus un …" at bounding box center [779, 388] width 625 height 179
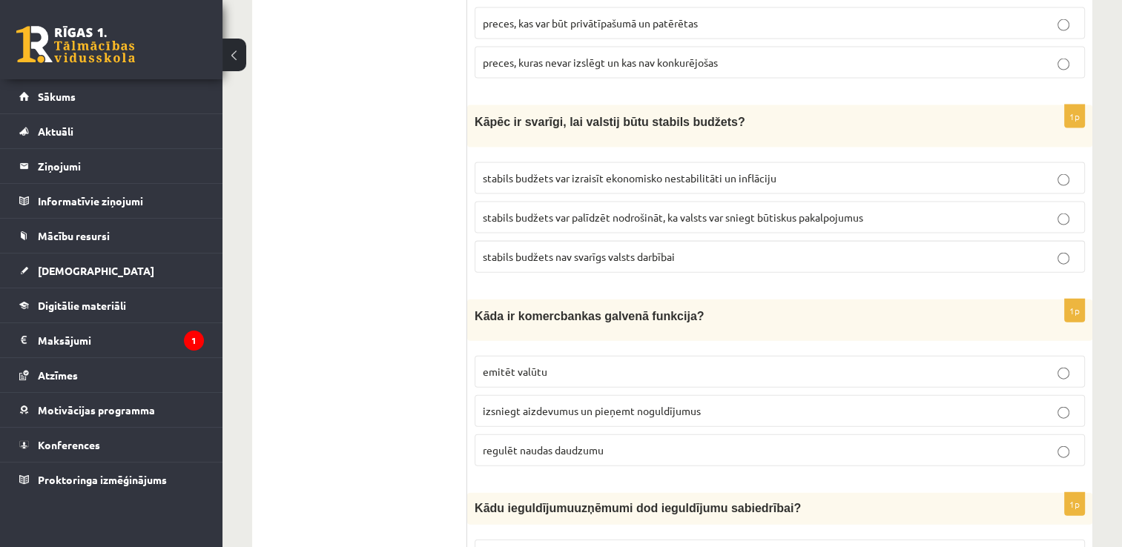
drag, startPoint x: 374, startPoint y: 341, endPoint x: 380, endPoint y: 333, distance: 10.1
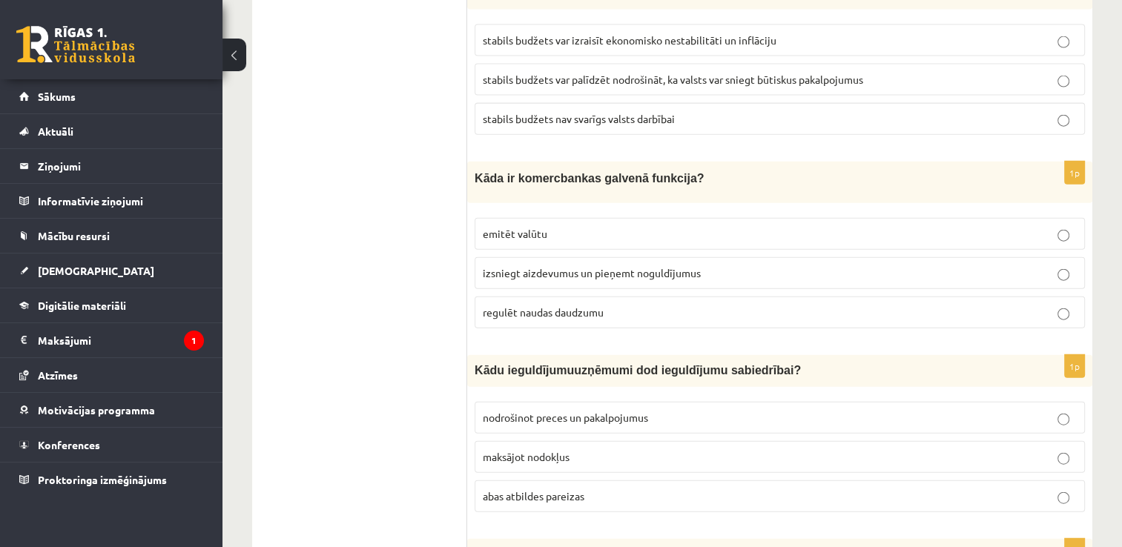
scroll to position [3410, 0]
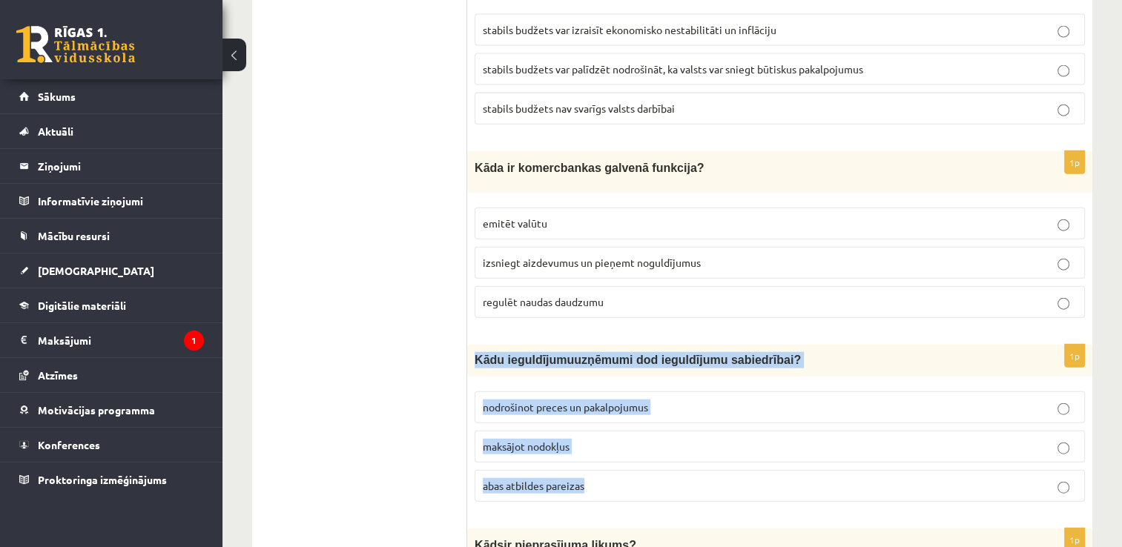
drag, startPoint x: 597, startPoint y: 448, endPoint x: 477, endPoint y: 322, distance: 174.1
click at [476, 345] on div "1p K ādu ieguldījumu uzņēmumi dod ieguldījumu sabiedrībai? nodrošinot preces un…" at bounding box center [779, 429] width 625 height 168
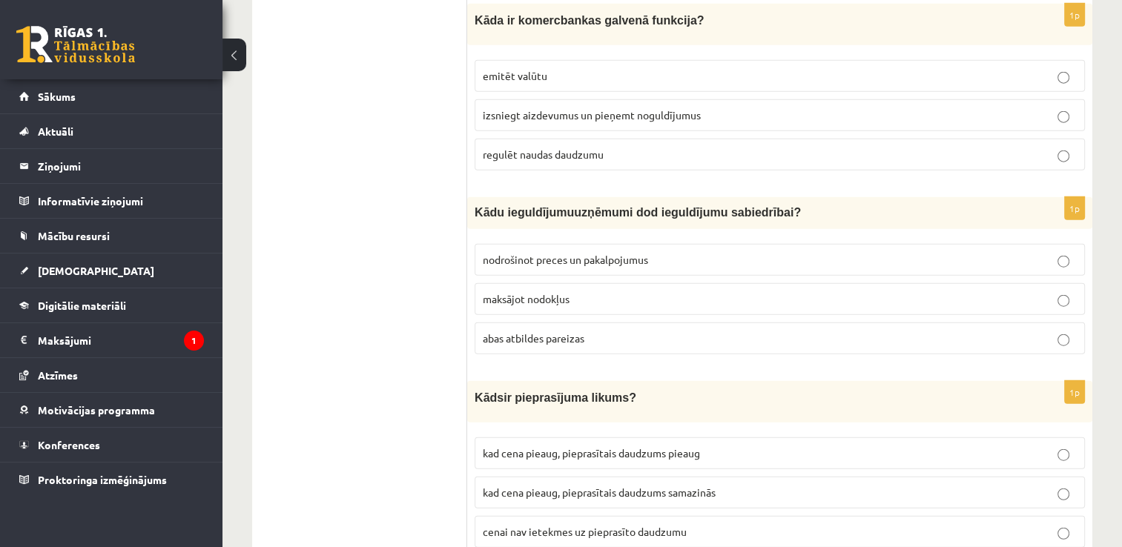
scroll to position [3558, 0]
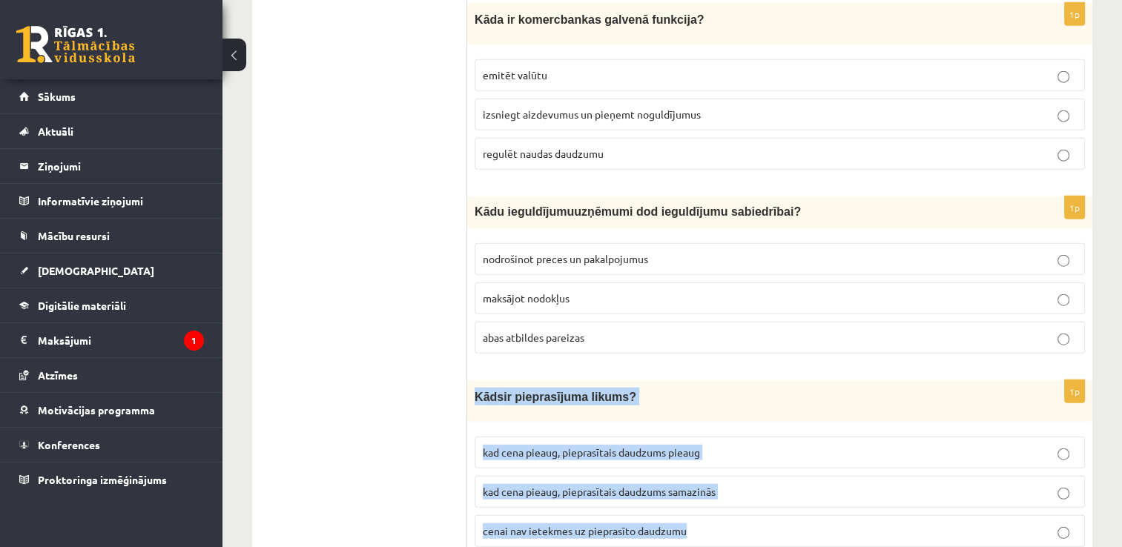
drag, startPoint x: 695, startPoint y: 486, endPoint x: 469, endPoint y: 351, distance: 262.3
click at [469, 380] on div "1p K āds ir pieprasījuma likums? kad cena pieaug, pieprasītais daudzums pieaug …" at bounding box center [779, 469] width 625 height 179
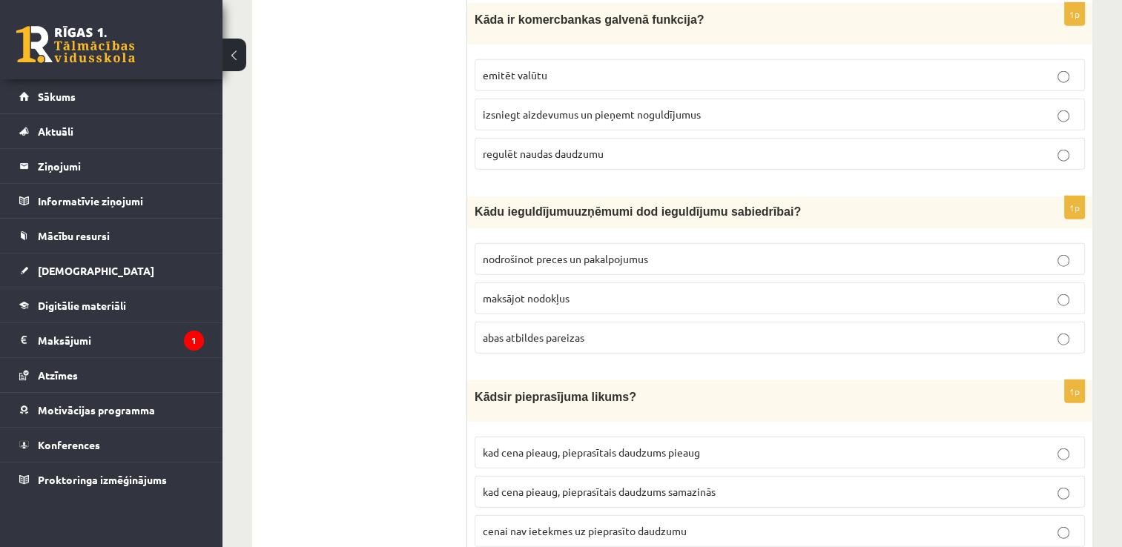
drag, startPoint x: 357, startPoint y: 265, endPoint x: 344, endPoint y: 251, distance: 18.9
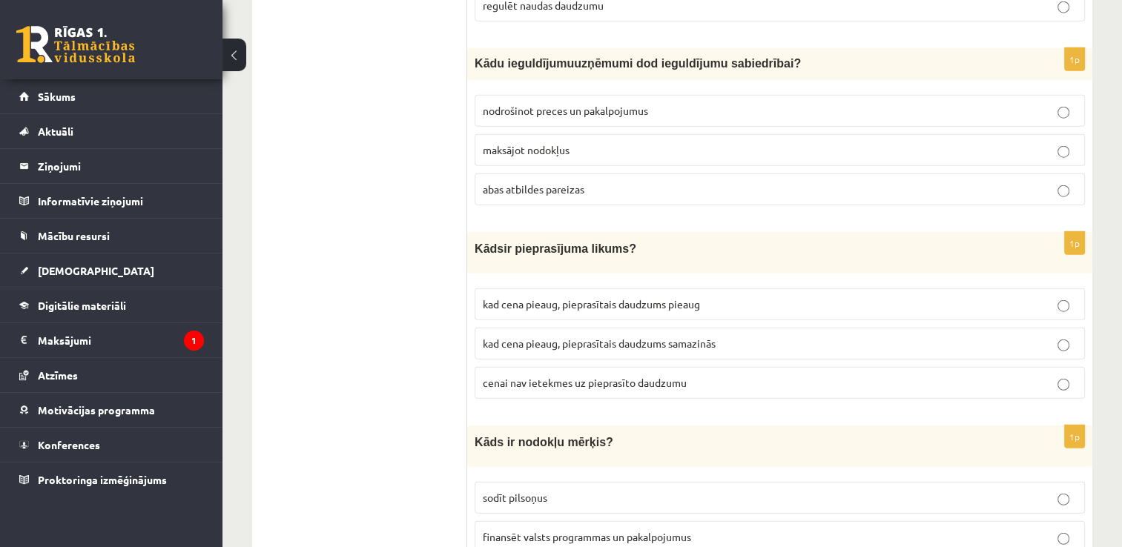
scroll to position [3781, 0]
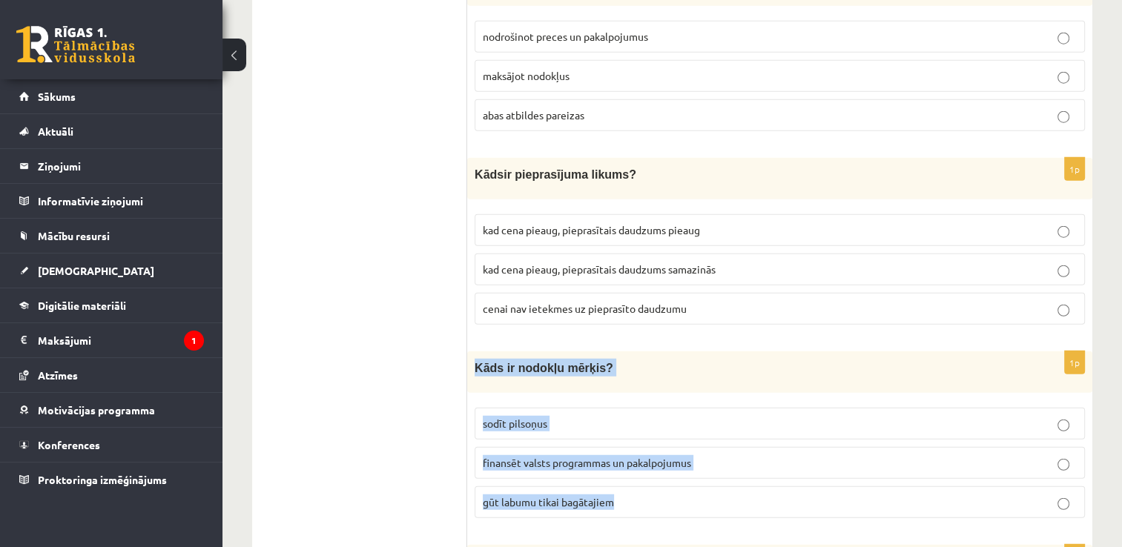
drag, startPoint x: 631, startPoint y: 454, endPoint x: 476, endPoint y: 329, distance: 199.2
click at [475, 351] on div "1p Kāds ir nodokļu mērķis? sodīt pilsoņus finansēt valsts programmas un pakalpo…" at bounding box center [779, 440] width 625 height 179
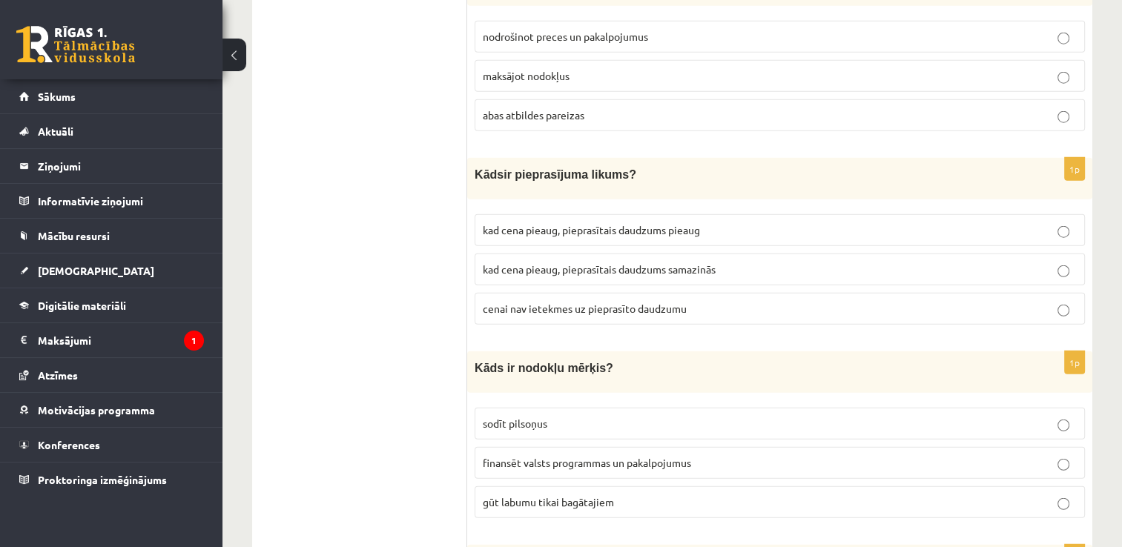
drag, startPoint x: 332, startPoint y: 389, endPoint x: 430, endPoint y: 411, distance: 100.2
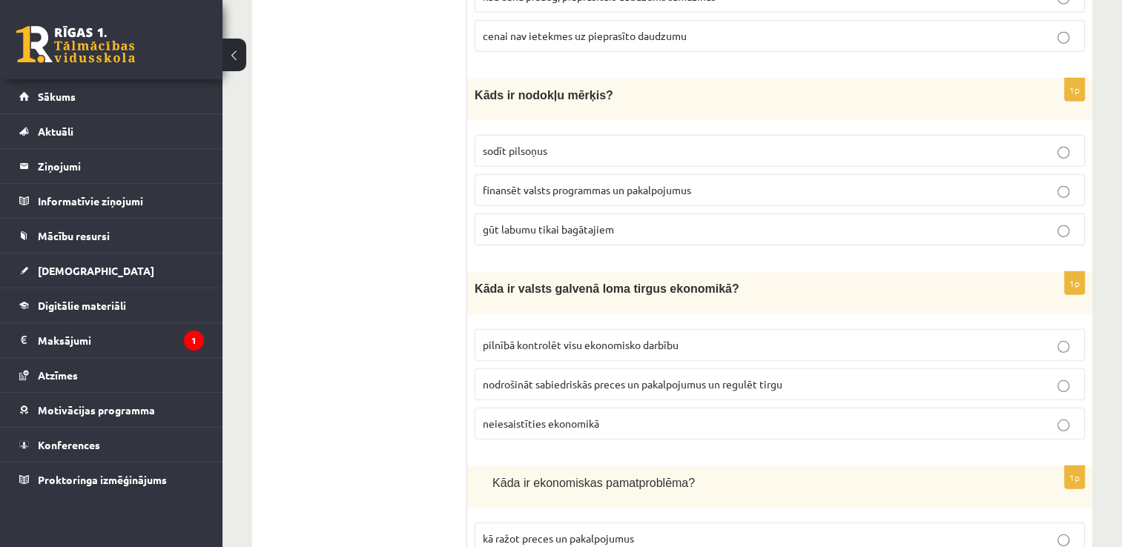
scroll to position [4077, 0]
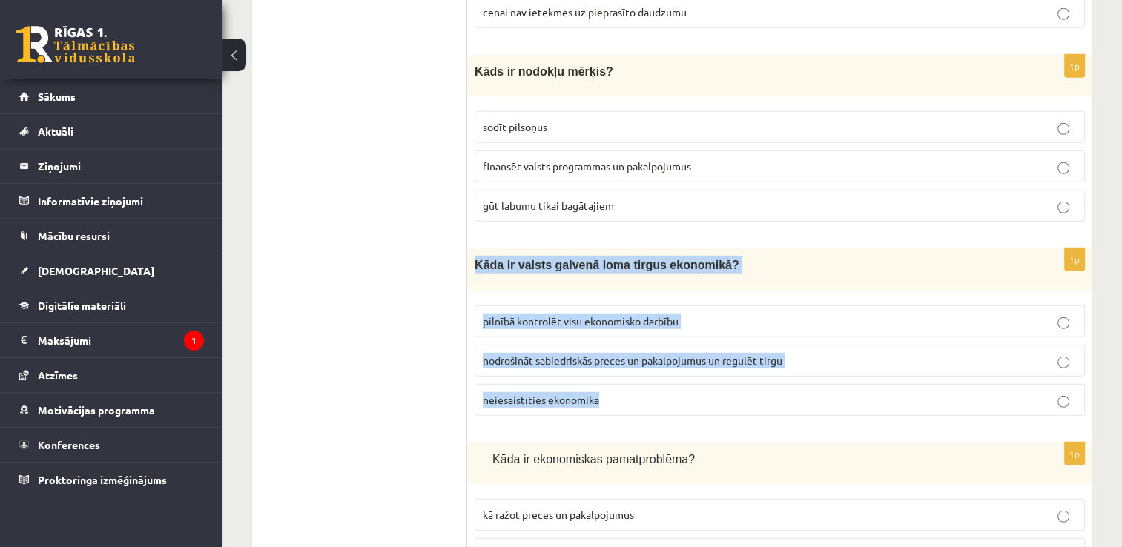
drag, startPoint x: 607, startPoint y: 351, endPoint x: 471, endPoint y: 224, distance: 186.2
click at [471, 248] on div "1p Kāda ir valsts galvenā loma tirgus ekonomikā? pilnībā kontrolēt visu ekonomi…" at bounding box center [779, 337] width 625 height 179
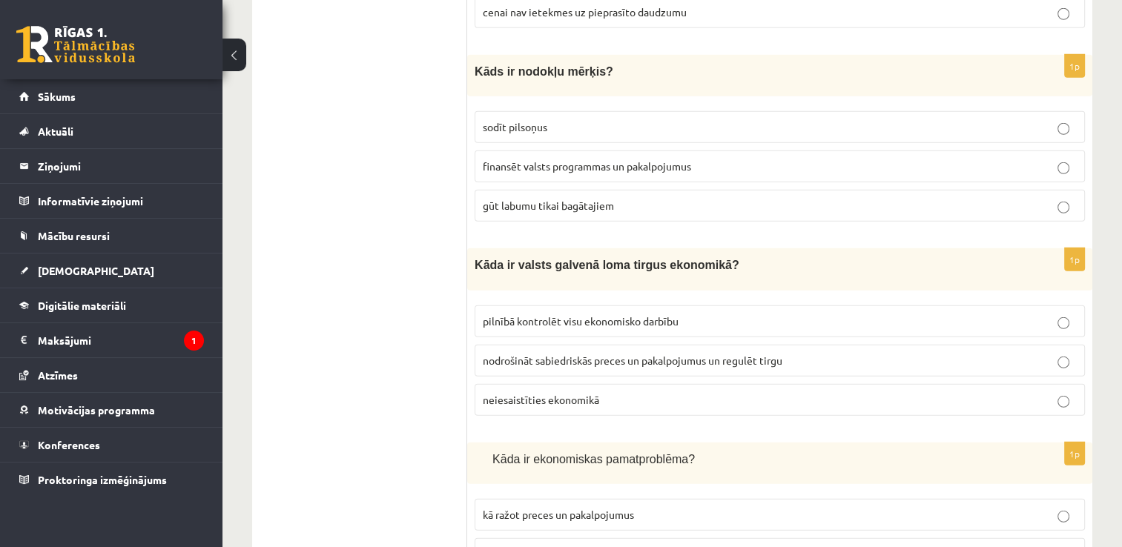
drag, startPoint x: 421, startPoint y: 345, endPoint x: 557, endPoint y: 360, distance: 137.2
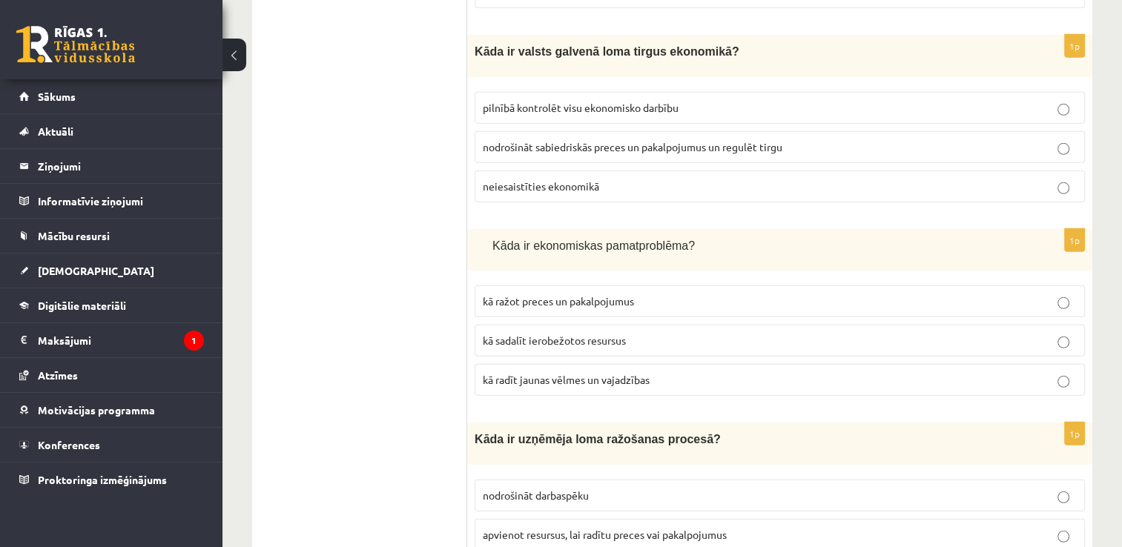
scroll to position [4299, 0]
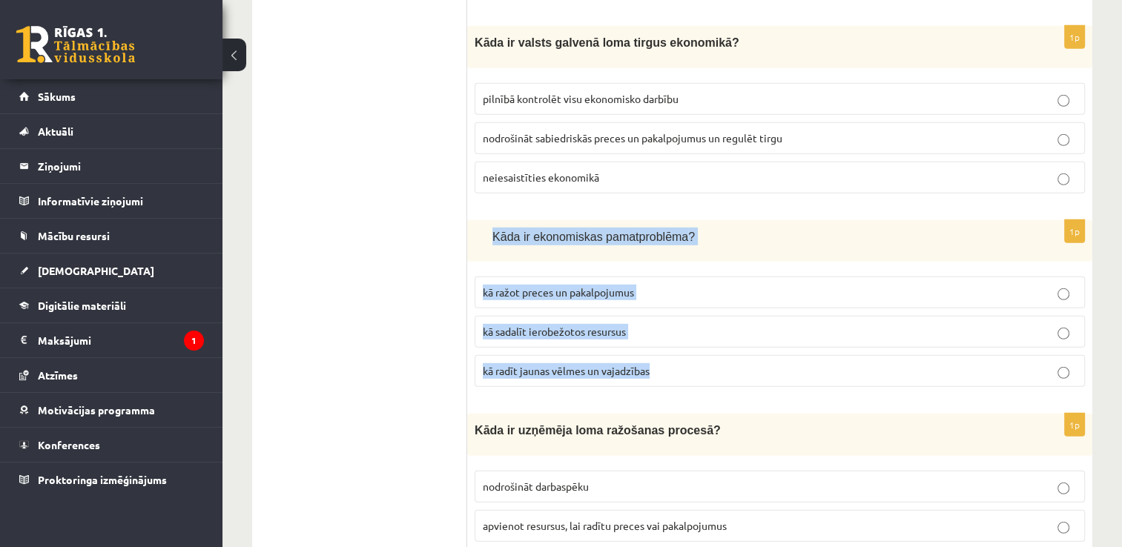
drag, startPoint x: 663, startPoint y: 322, endPoint x: 482, endPoint y: 189, distance: 224.3
click at [481, 220] on div "1p Kāda ir ekonomisk as pamatproblēma ? kā ražot preces un pakalpojumus kā sada…" at bounding box center [779, 309] width 625 height 179
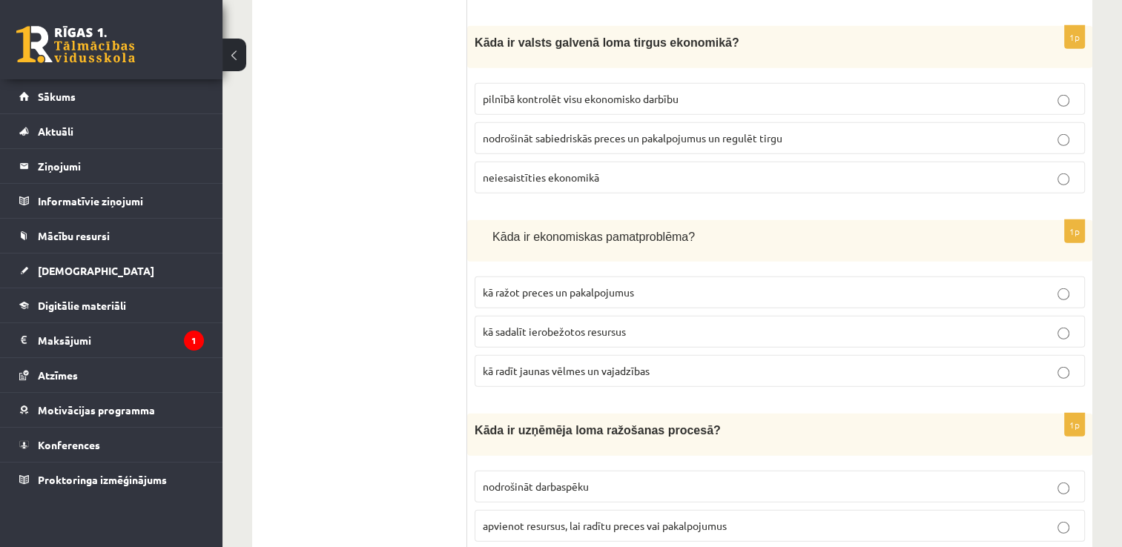
drag, startPoint x: 375, startPoint y: 342, endPoint x: 391, endPoint y: 325, distance: 23.6
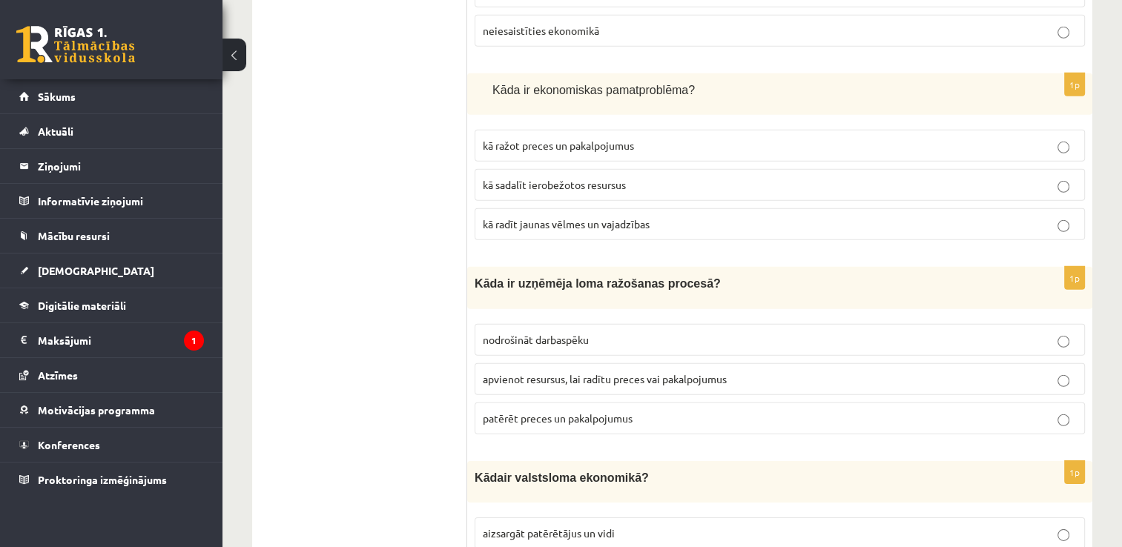
scroll to position [4448, 0]
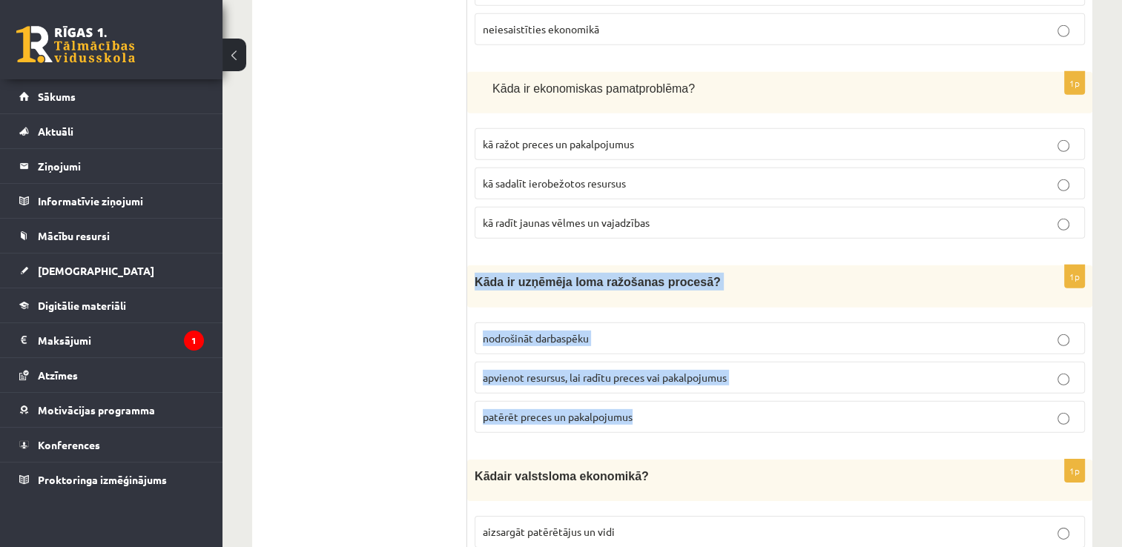
drag, startPoint x: 643, startPoint y: 358, endPoint x: 468, endPoint y: 234, distance: 214.1
click at [467, 265] on div "1p Kāda ir uzņēmēja loma ražošanas procesā? nodrošināt darbaspēku apvienot resu…" at bounding box center [779, 354] width 625 height 179
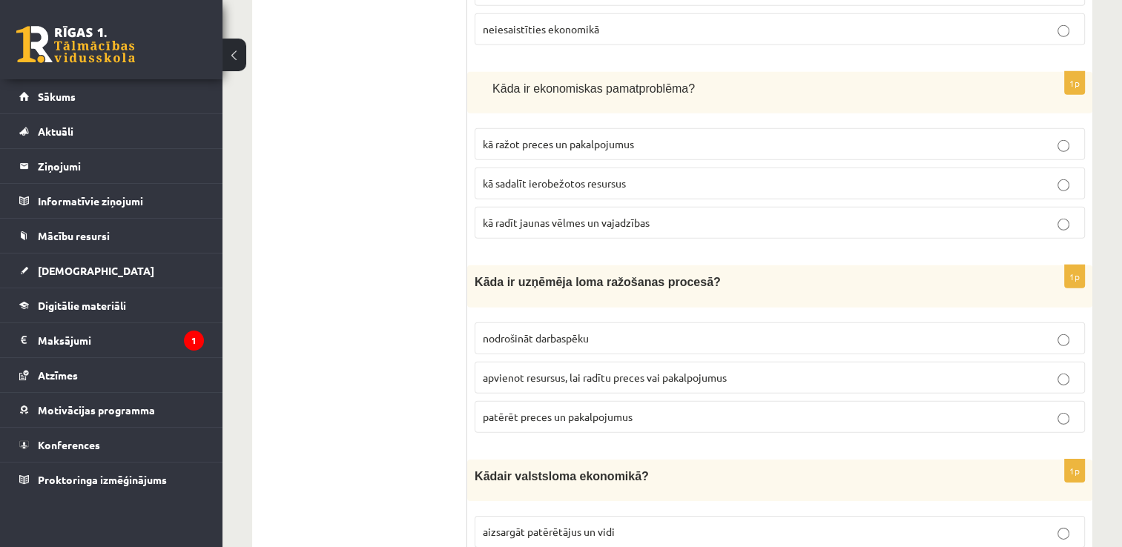
drag, startPoint x: 323, startPoint y: 414, endPoint x: 569, endPoint y: 354, distance: 252.6
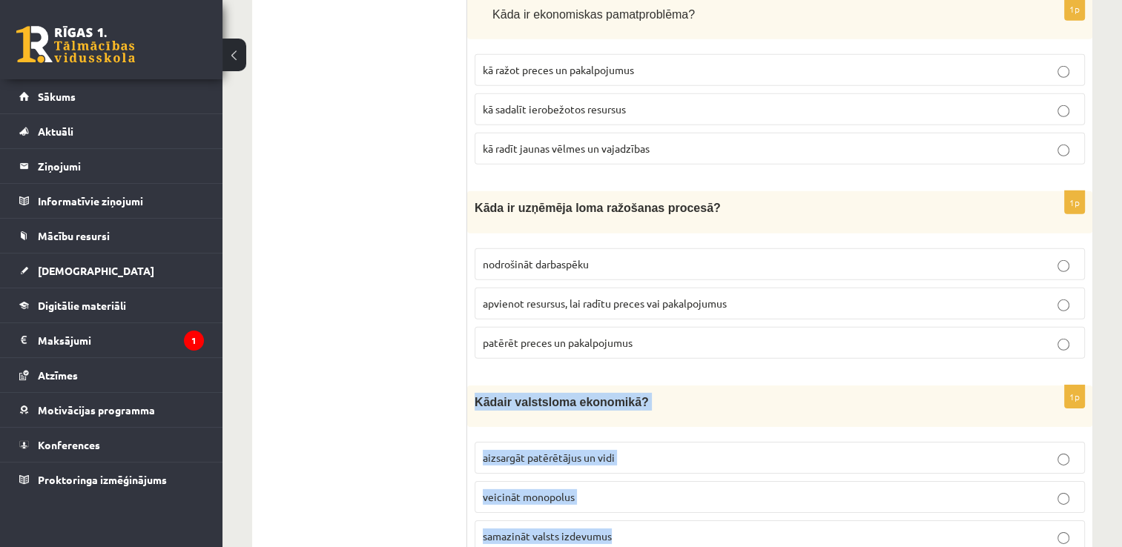
drag, startPoint x: 623, startPoint y: 482, endPoint x: 471, endPoint y: 356, distance: 197.4
click at [471, 385] on div "1p Kād a ir valsts loma ekonomikā ? aizsargāt patērētājus un vidi veicināt mono…" at bounding box center [779, 474] width 625 height 179
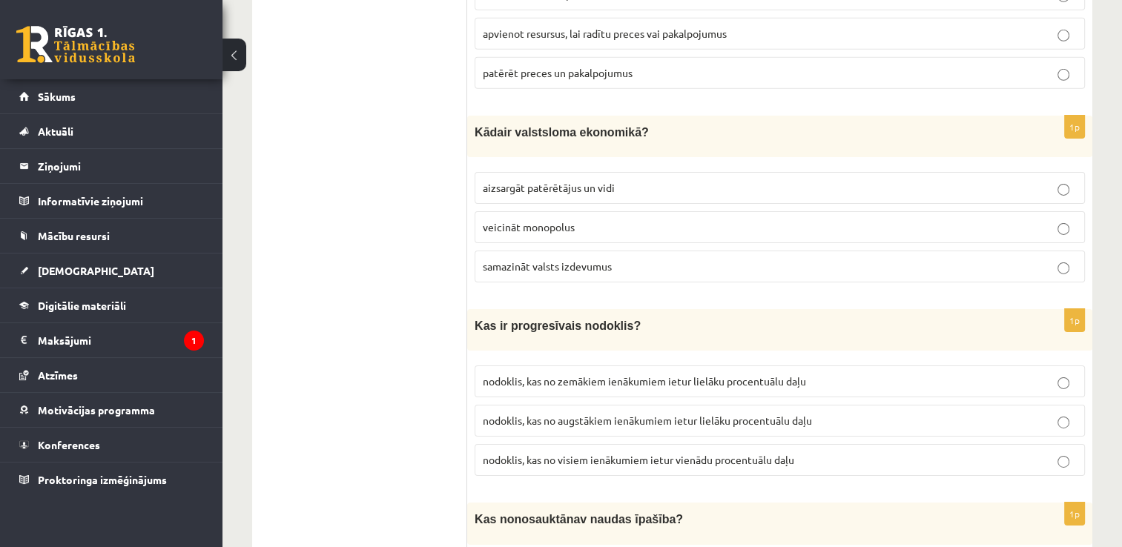
scroll to position [4818, 0]
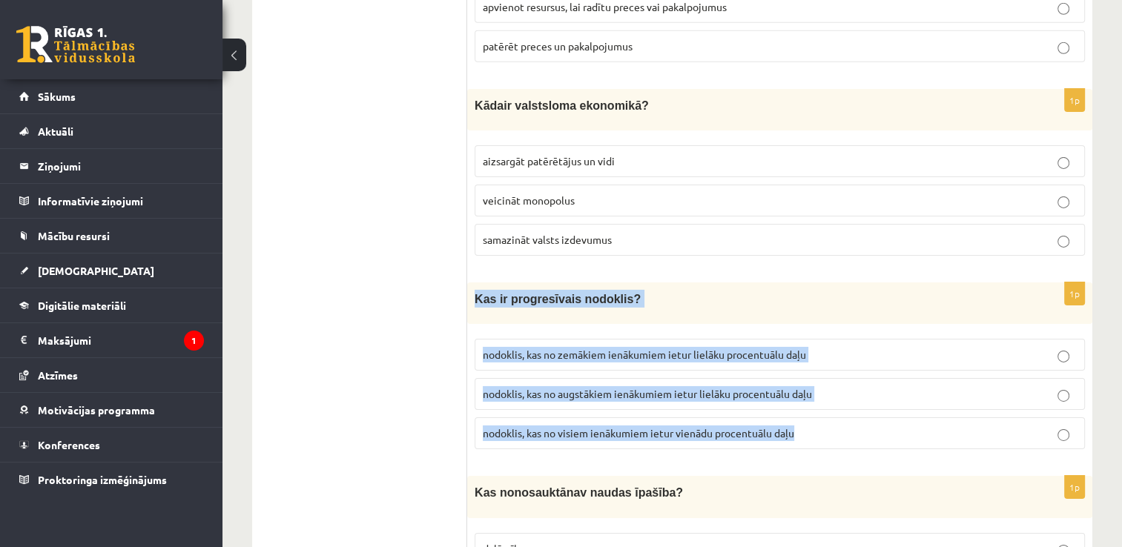
drag, startPoint x: 815, startPoint y: 377, endPoint x: 473, endPoint y: 242, distance: 367.4
click at [473, 282] on div "1p Kas ir progresīvais nodoklis? nodoklis, kas no zemākiem ienākumiem ietur lie…" at bounding box center [779, 371] width 625 height 179
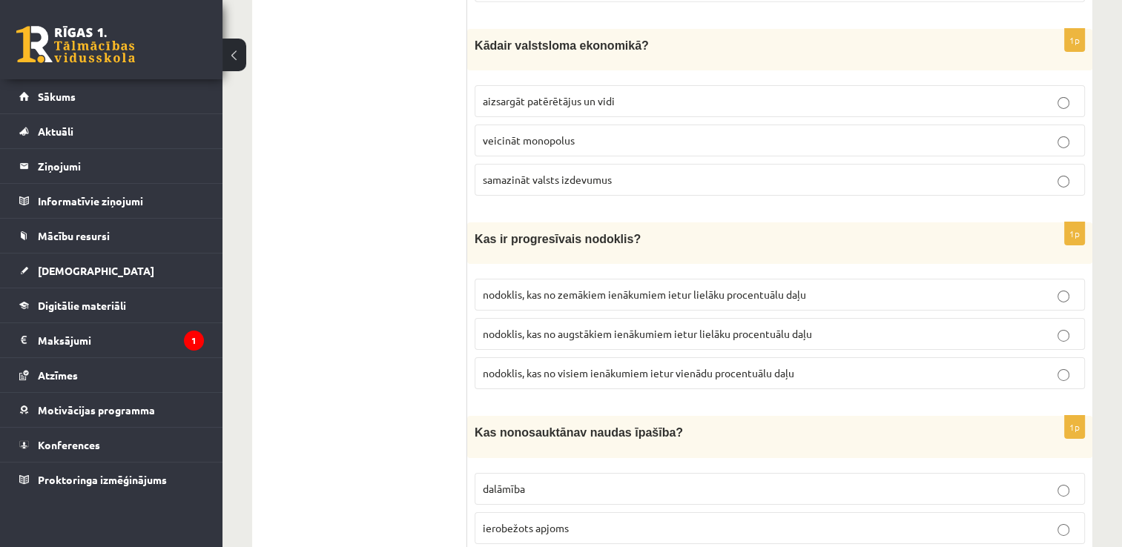
scroll to position [5041, 0]
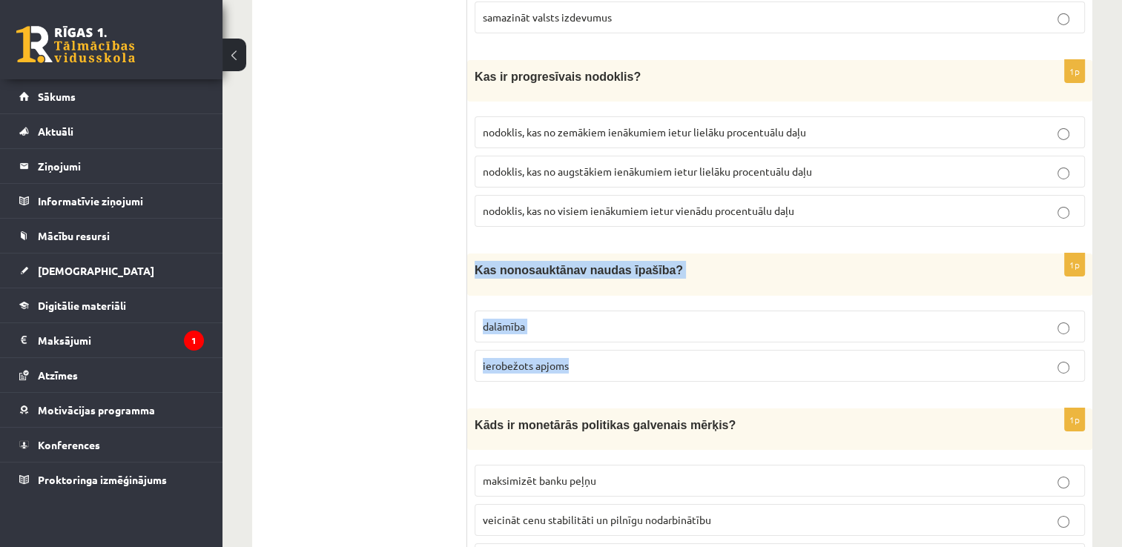
drag, startPoint x: 558, startPoint y: 302, endPoint x: 471, endPoint y: 209, distance: 126.9
click at [471, 254] on div "1p Kas no nosauktā nav naudas īpašība? dalāmība ierobežots apjoms" at bounding box center [779, 323] width 625 height 139
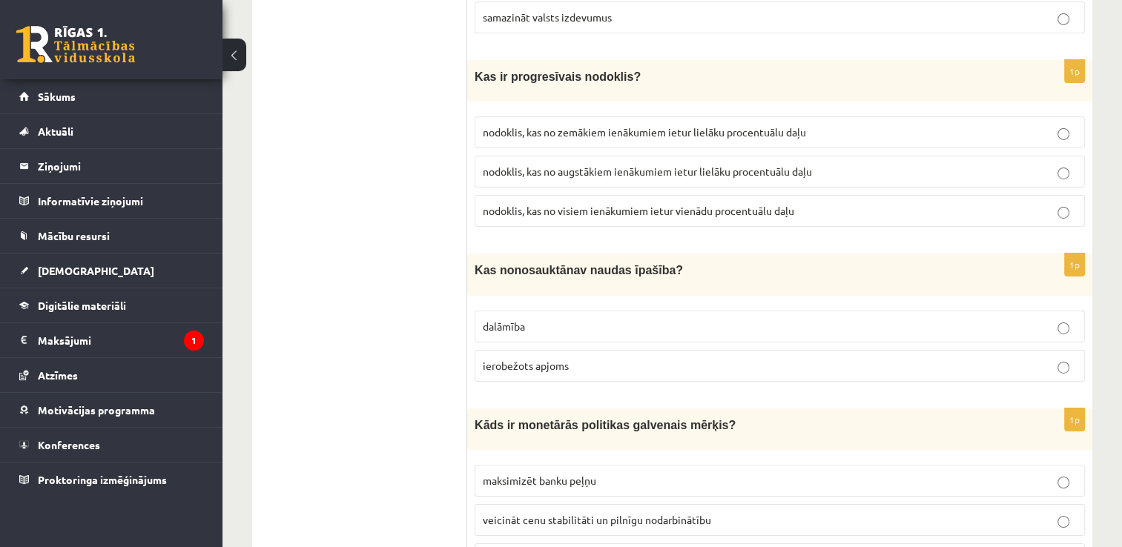
click at [1069, 358] on p "ierobežots apjoms" at bounding box center [780, 366] width 594 height 16
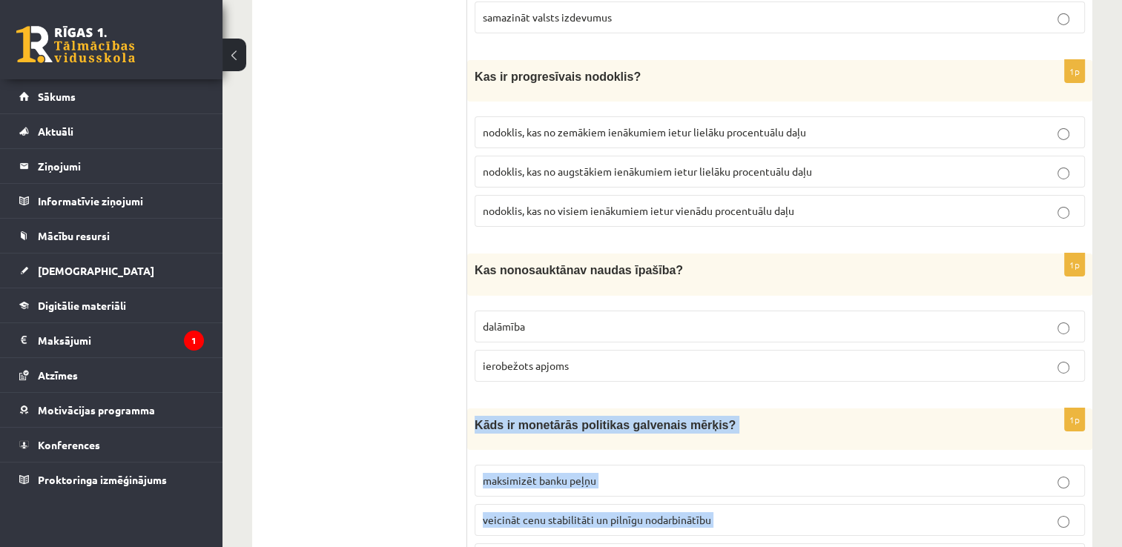
drag, startPoint x: 614, startPoint y: 498, endPoint x: 477, endPoint y: 360, distance: 194.5
click at [476, 408] on div "1p Kāds ir monetārās politikas galvenais mērķis? maksimizēt banku peļņu veicinā…" at bounding box center [779, 497] width 625 height 179
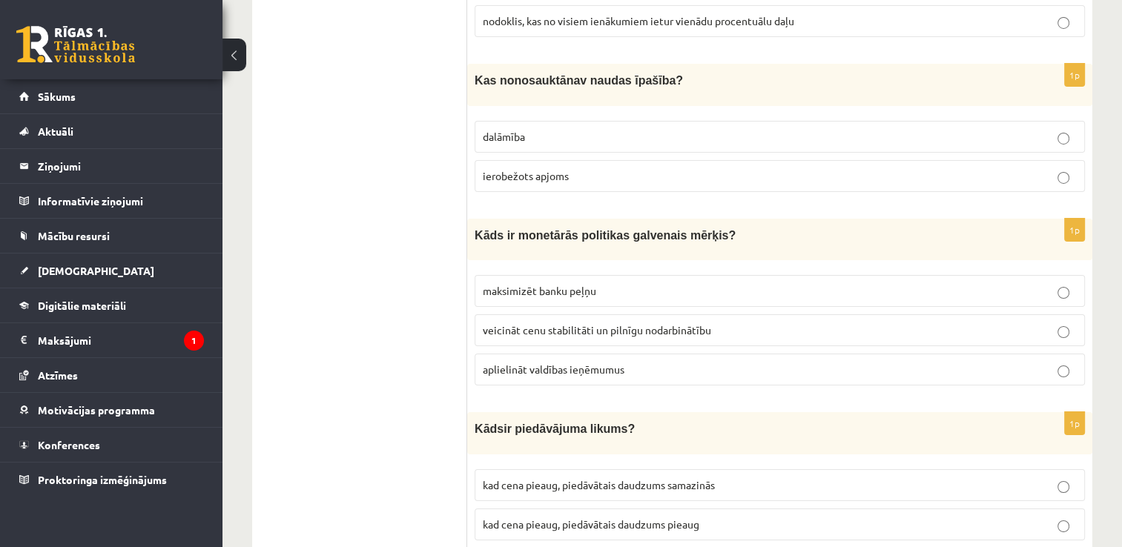
scroll to position [5253, 0]
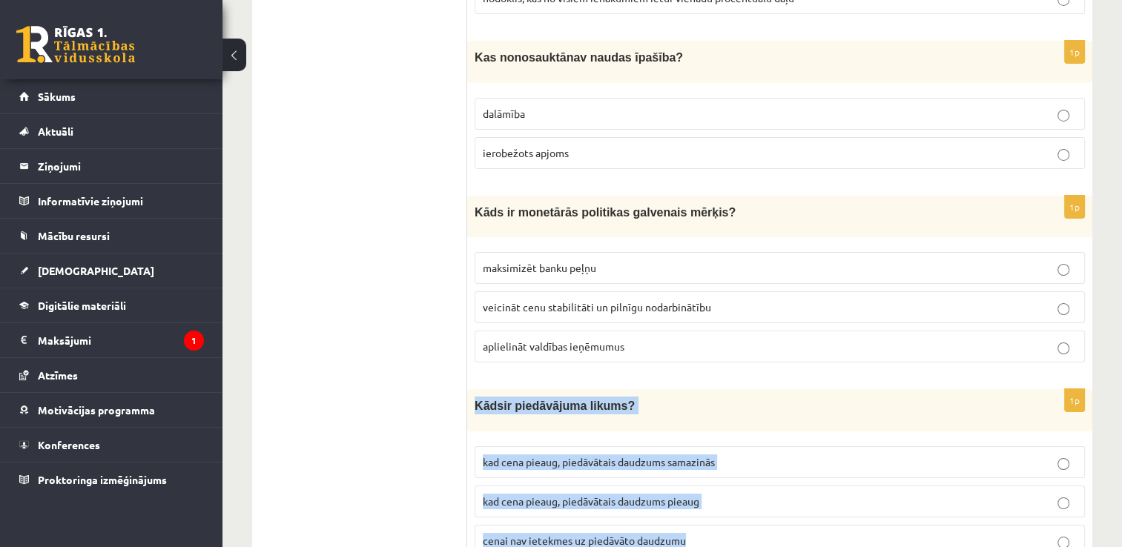
drag, startPoint x: 691, startPoint y: 477, endPoint x: 468, endPoint y: 337, distance: 263.2
click at [468, 389] on div "1p K āds ir piedāvājuma likums? kad cena pieaug, piedāvātais daudzums samazinās…" at bounding box center [779, 478] width 625 height 179
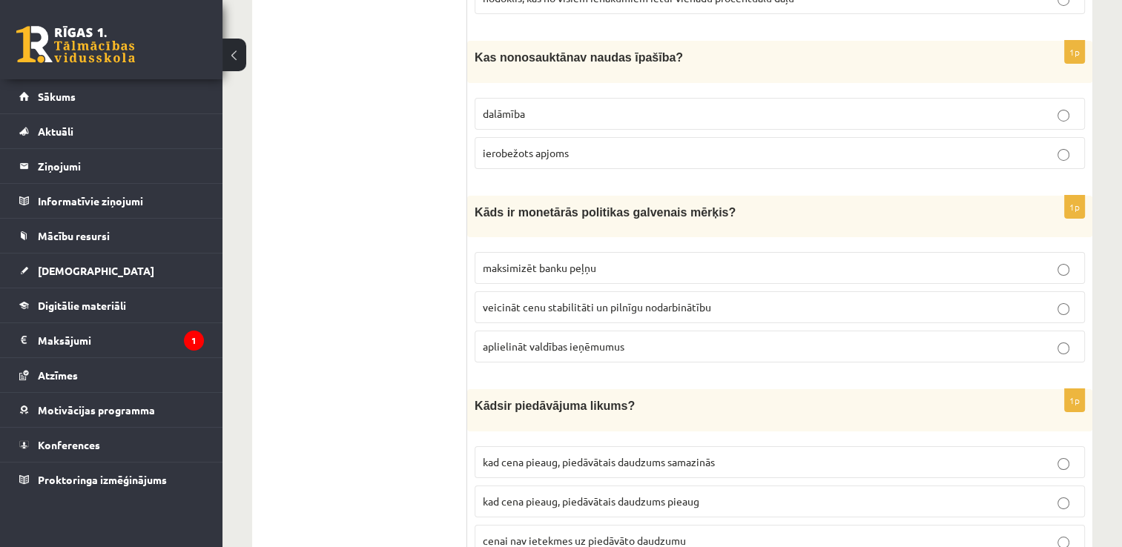
drag, startPoint x: 384, startPoint y: 410, endPoint x: 447, endPoint y: 391, distance: 65.9
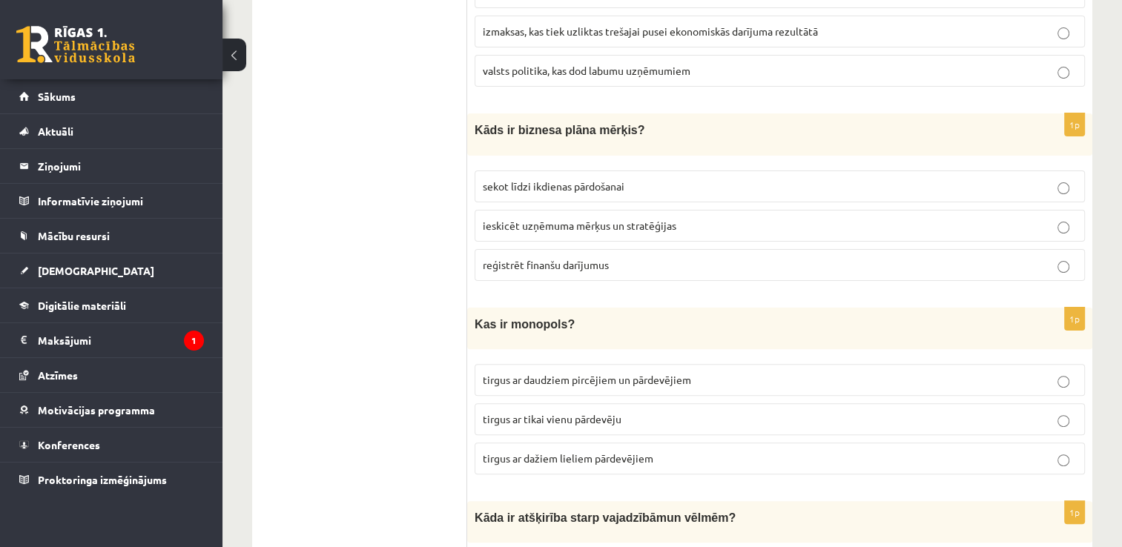
scroll to position [0, 0]
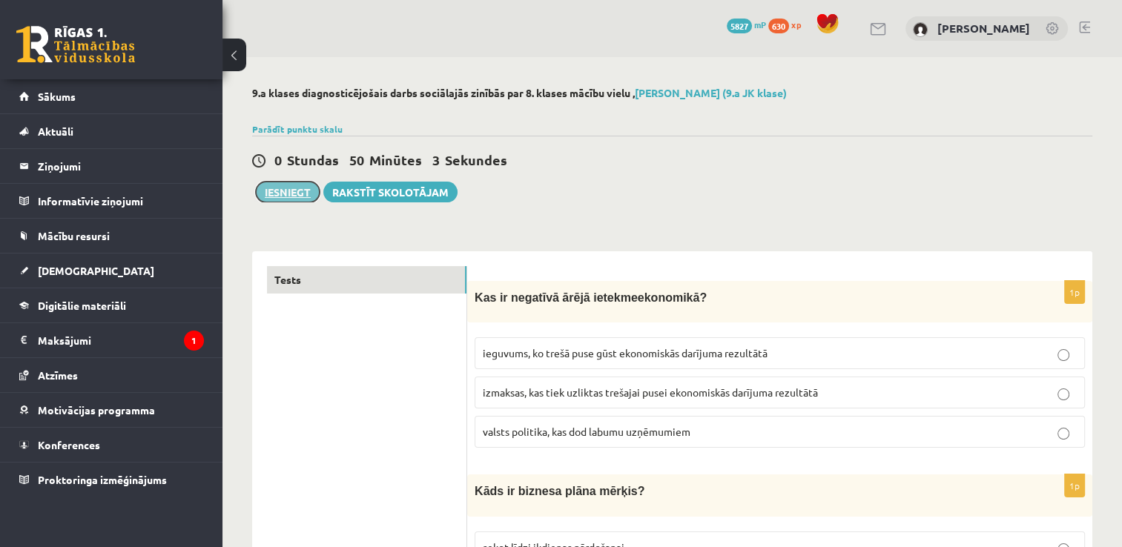
click at [302, 197] on button "Iesniegt" at bounding box center [288, 192] width 64 height 21
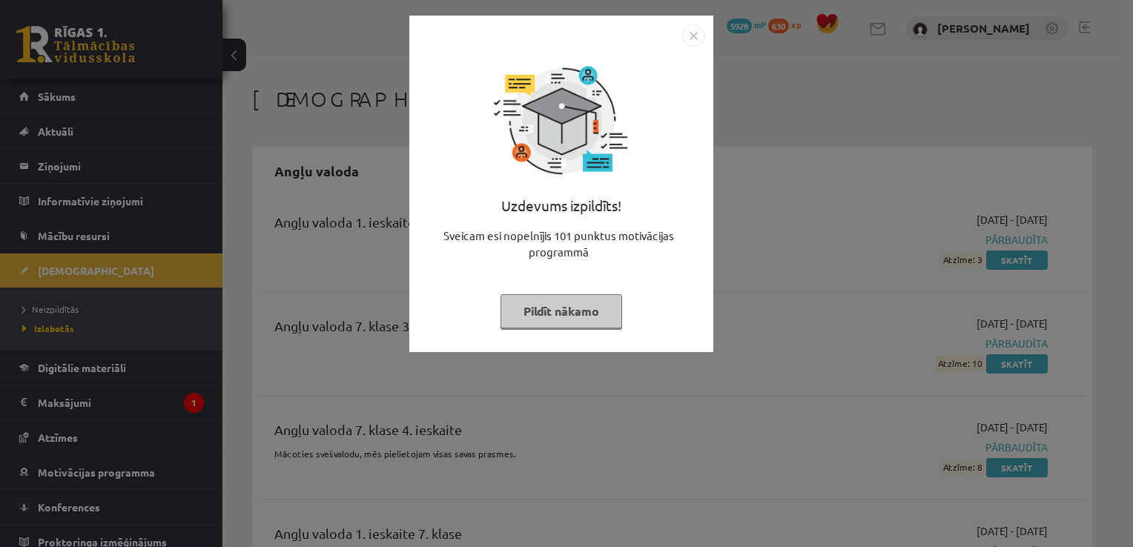
click at [583, 307] on button "Pildīt nākamo" at bounding box center [561, 311] width 122 height 34
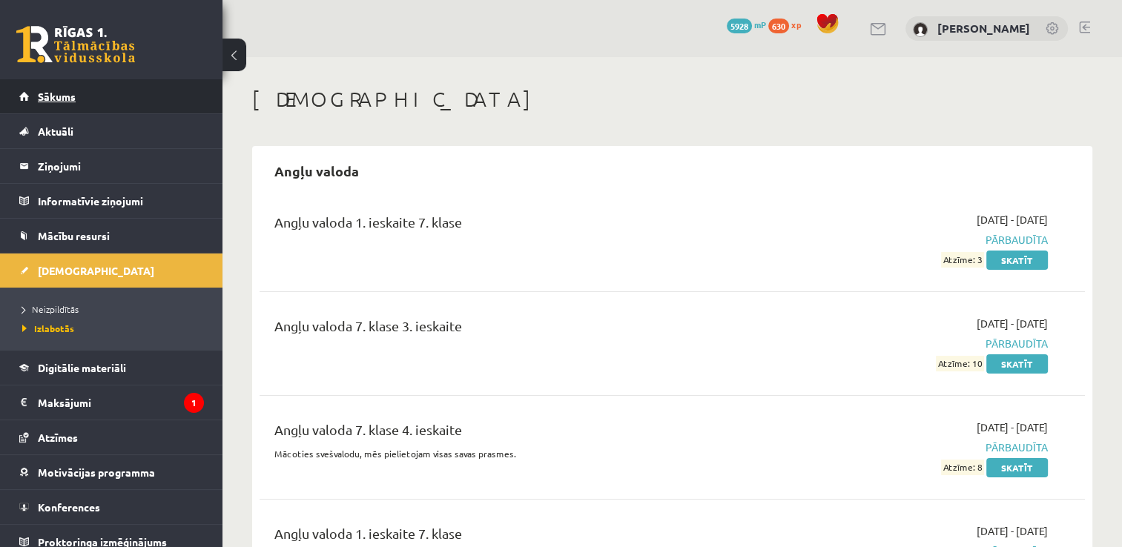
click at [82, 96] on link "Sākums" at bounding box center [111, 96] width 185 height 34
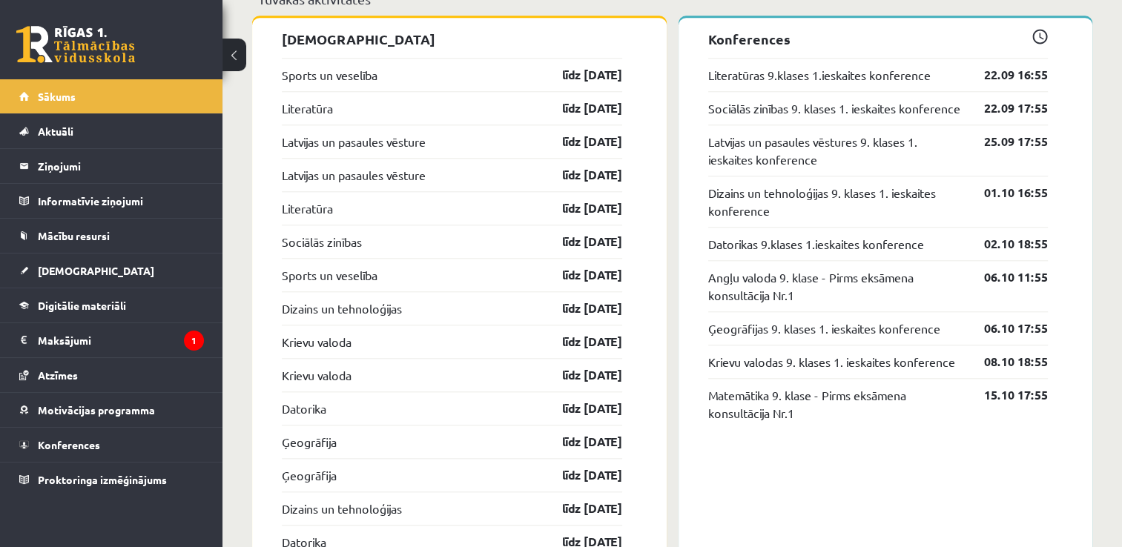
scroll to position [1483, 0]
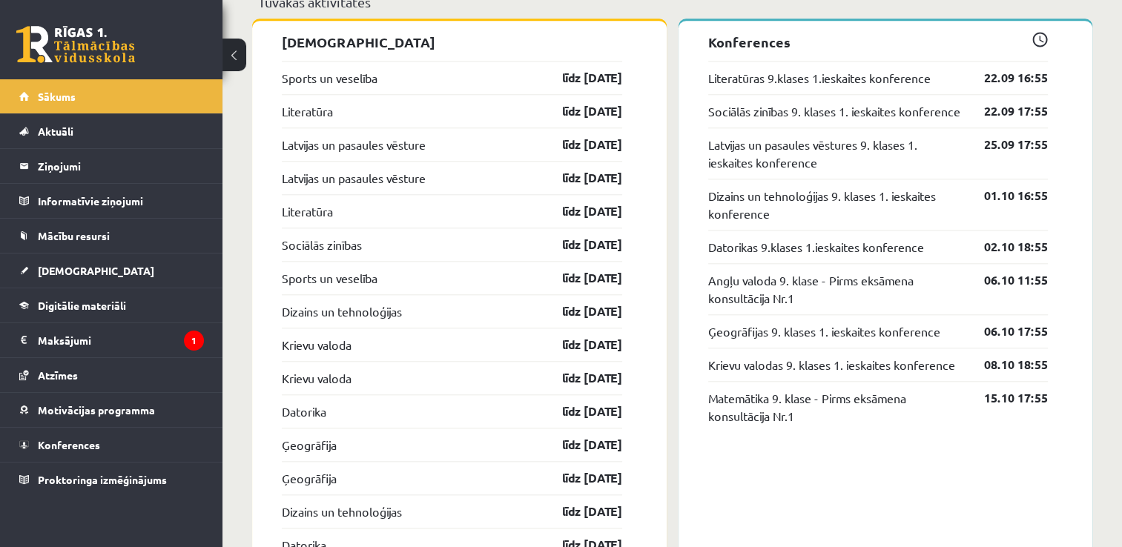
drag, startPoint x: 801, startPoint y: 299, endPoint x: 1091, endPoint y: 327, distance: 291.9
